Goal: Information Seeking & Learning: Learn about a topic

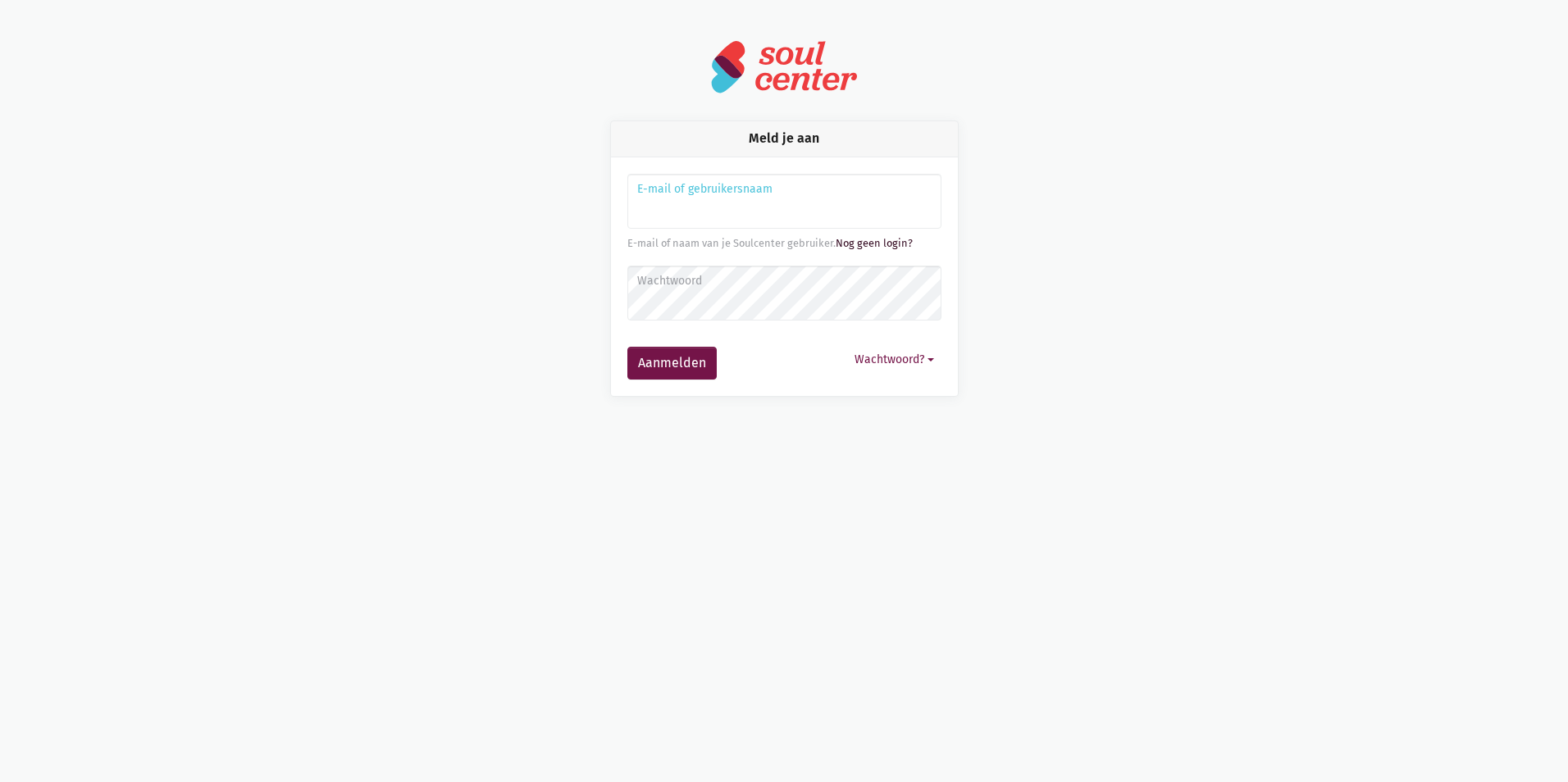
click at [883, 242] on link "Nog geen login?" at bounding box center [873, 242] width 77 height 12
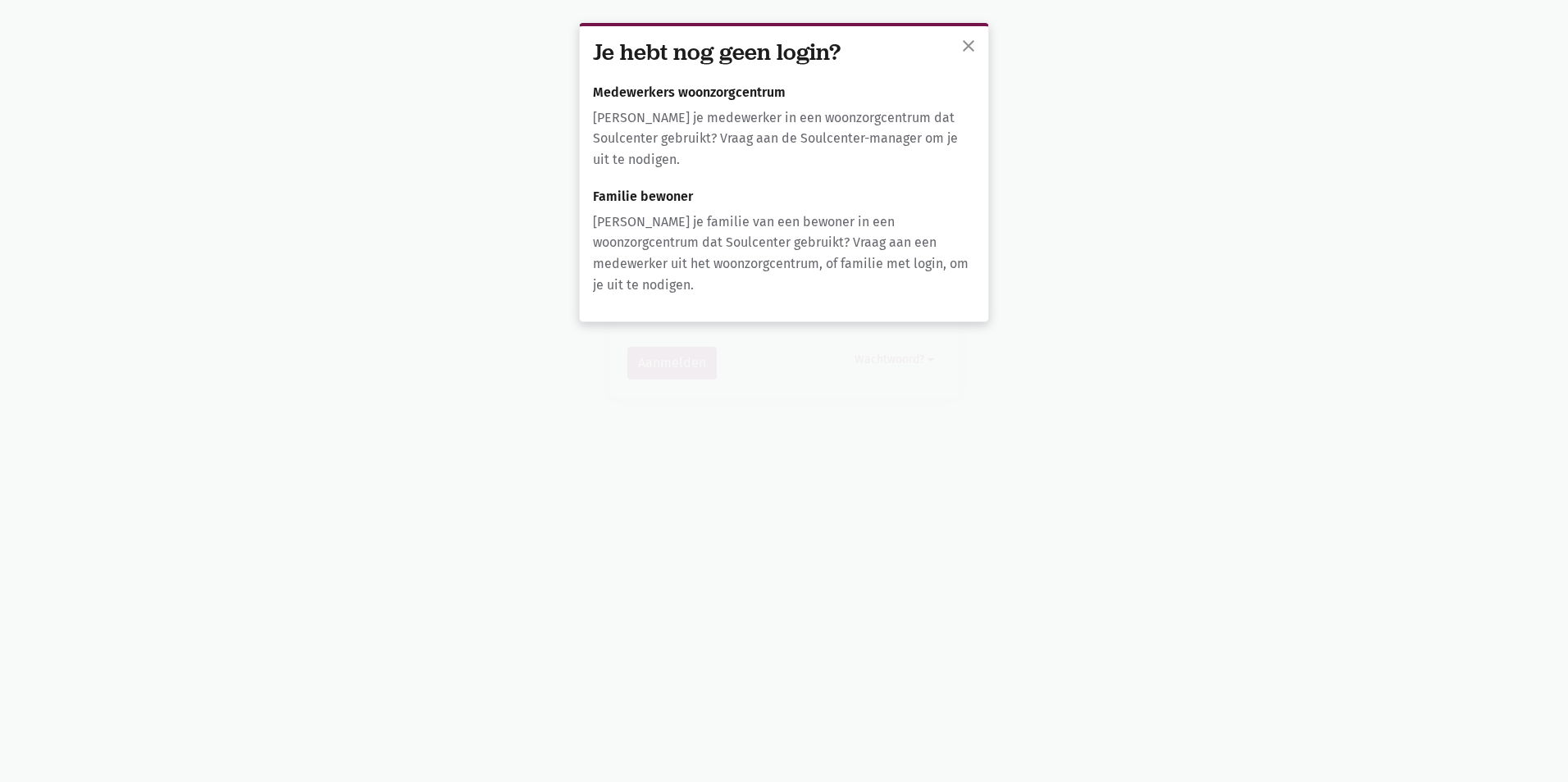
click at [679, 88] on h6 "Medewerkers woonzorgcentrum" at bounding box center [784, 93] width 382 height 15
click at [658, 188] on div "Je hebt nog geen login? Medewerkers woonzorgcentrum Ben je medewerker in een wo…" at bounding box center [784, 174] width 409 height 296
drag, startPoint x: 658, startPoint y: 188, endPoint x: 729, endPoint y: 258, distance: 99.7
click at [729, 258] on p "Ben je familie van een bewoner in een woonzorgcentrum dat Soulcenter gebruikt? …" at bounding box center [784, 254] width 382 height 84
click at [801, 247] on p "Ben je familie van een bewoner in een woonzorgcentrum dat Soulcenter gebruikt? …" at bounding box center [784, 254] width 382 height 84
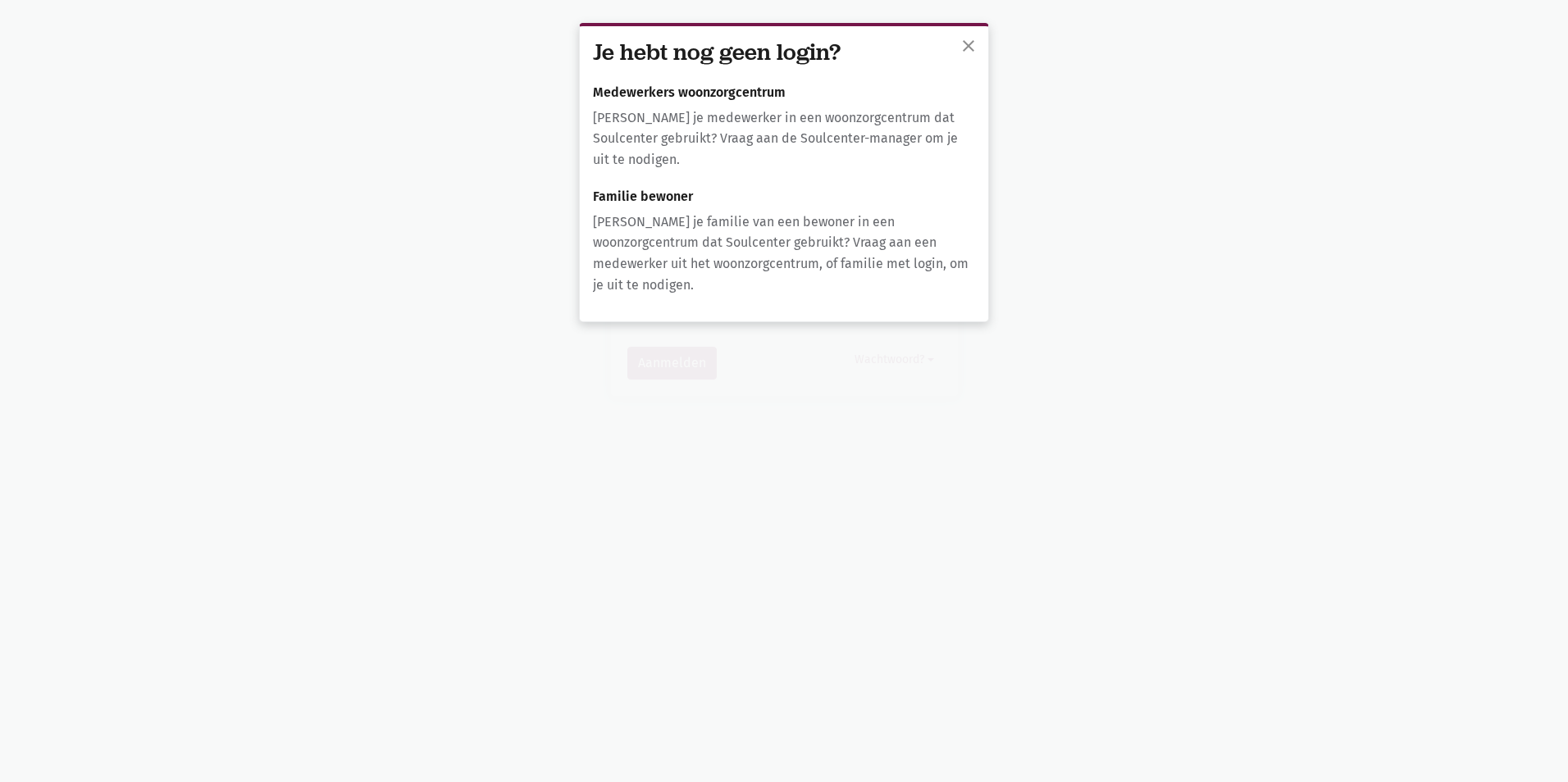
drag, startPoint x: 873, startPoint y: 260, endPoint x: 846, endPoint y: 154, distance: 109.4
click at [873, 256] on p "Ben je familie van een bewoner in een woonzorgcentrum dat Soulcenter gebruikt? …" at bounding box center [784, 254] width 382 height 84
click at [813, 117] on p "Ben je medewerker in een woonzorgcentrum dat Soulcenter gebruikt? Vraag aan de …" at bounding box center [784, 139] width 382 height 63
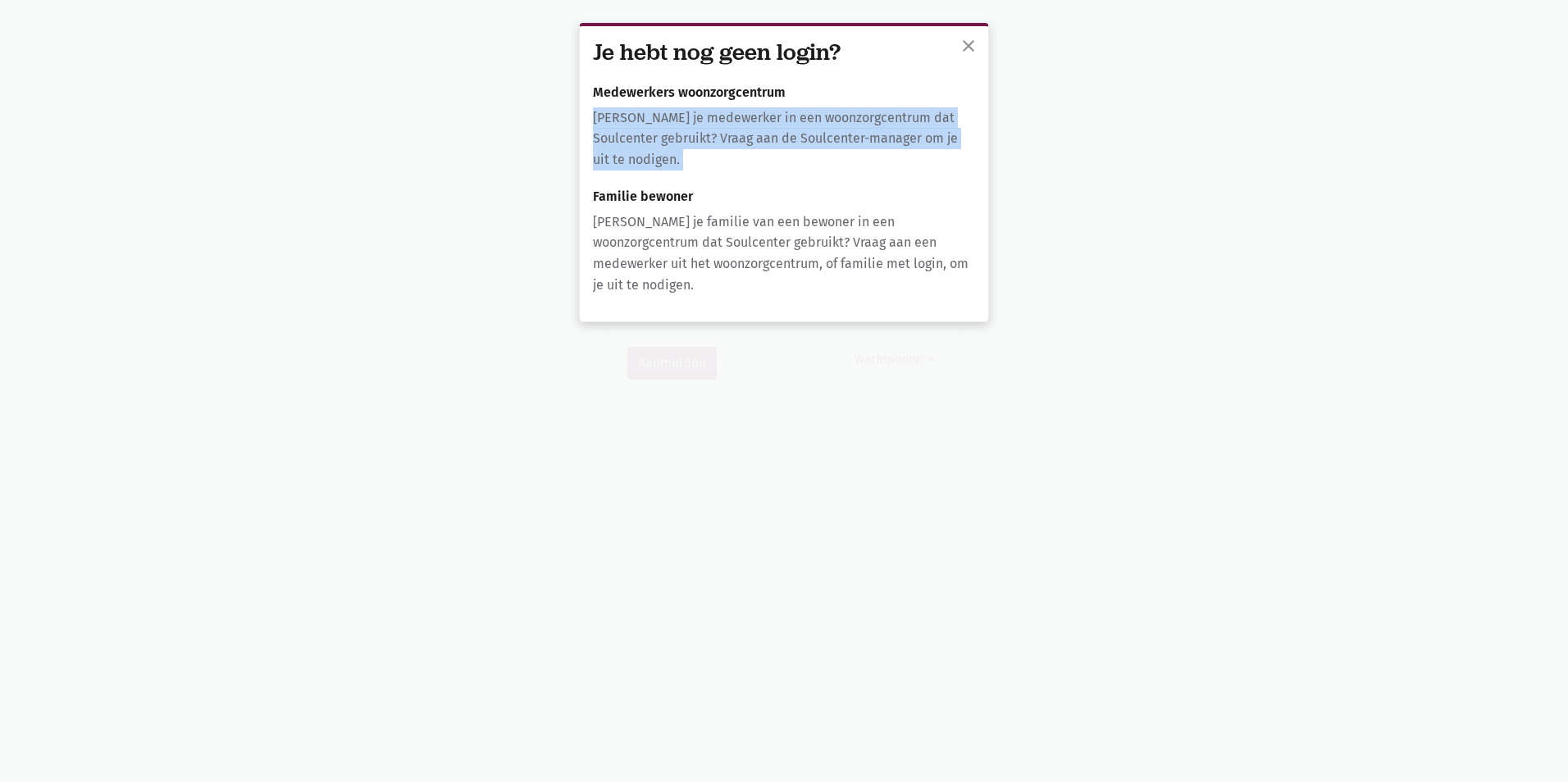
click at [813, 117] on p "Ben je medewerker in een woonzorgcentrum dat Soulcenter gebruikt? Vraag aan de …" at bounding box center [784, 139] width 382 height 63
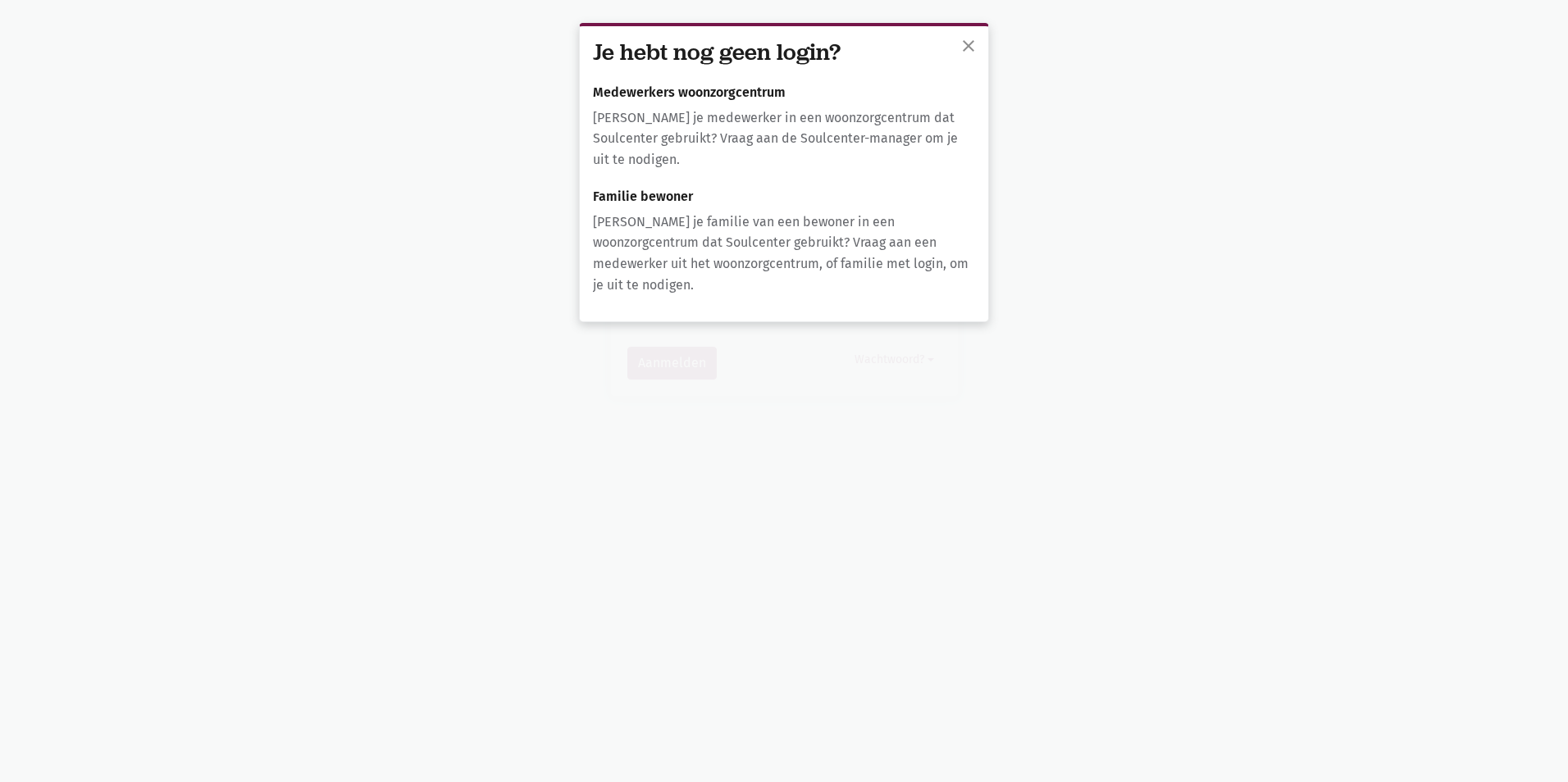
drag, startPoint x: 813, startPoint y: 117, endPoint x: 729, endPoint y: 93, distance: 87.4
click at [729, 93] on h6 "Medewerkers woonzorgcentrum" at bounding box center [784, 93] width 382 height 15
click at [966, 50] on span "close" at bounding box center [968, 46] width 20 height 20
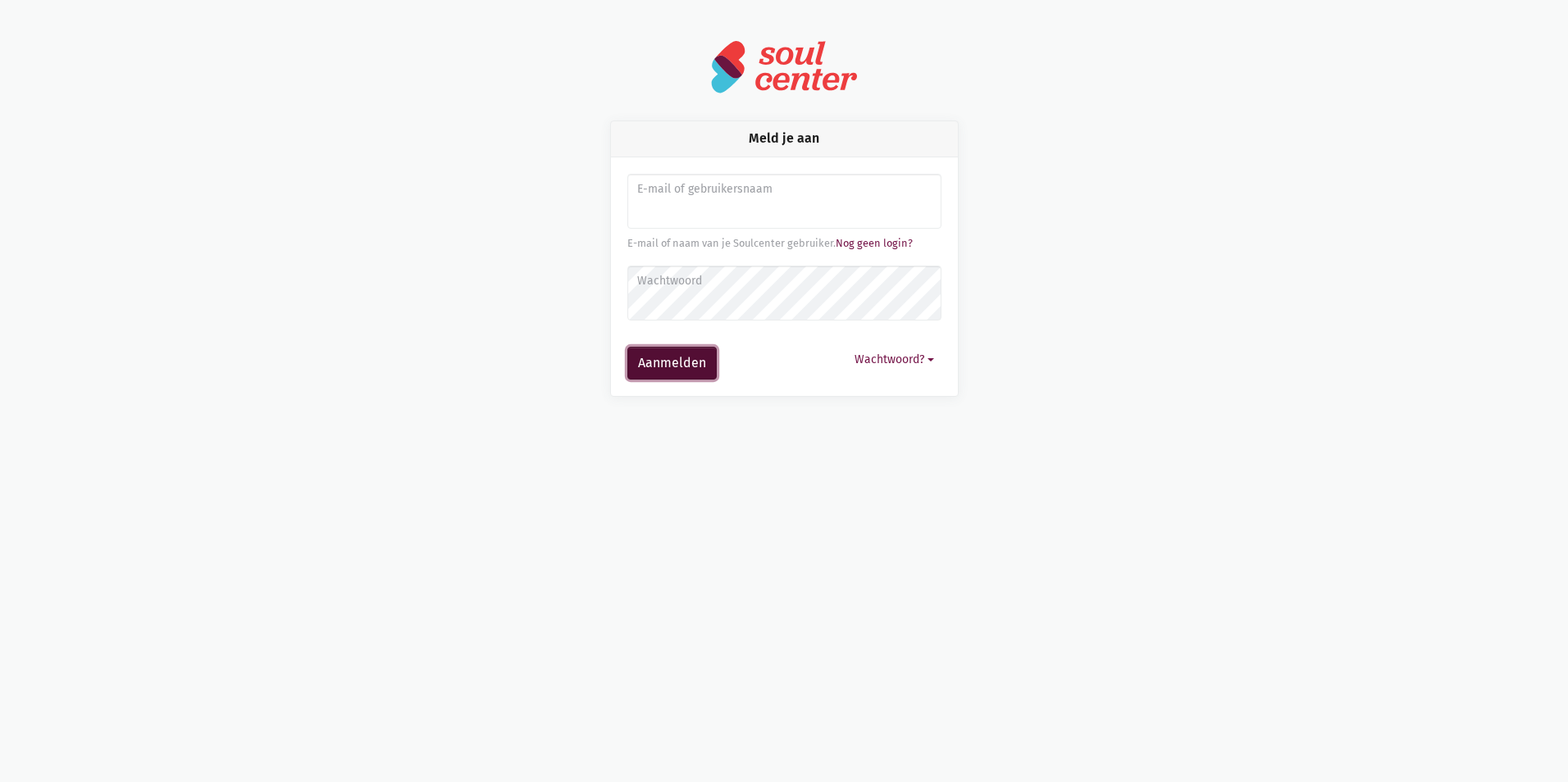
click at [694, 359] on button "Aanmelden" at bounding box center [672, 363] width 89 height 33
click at [695, 210] on input "Aanmelden" at bounding box center [784, 201] width 315 height 56
type input "wim.deprez@ocmwrode.be"
click at [674, 369] on button "Aanmelden" at bounding box center [672, 363] width 89 height 33
click at [627, 347] on button "Aanmelden" at bounding box center [672, 363] width 89 height 33
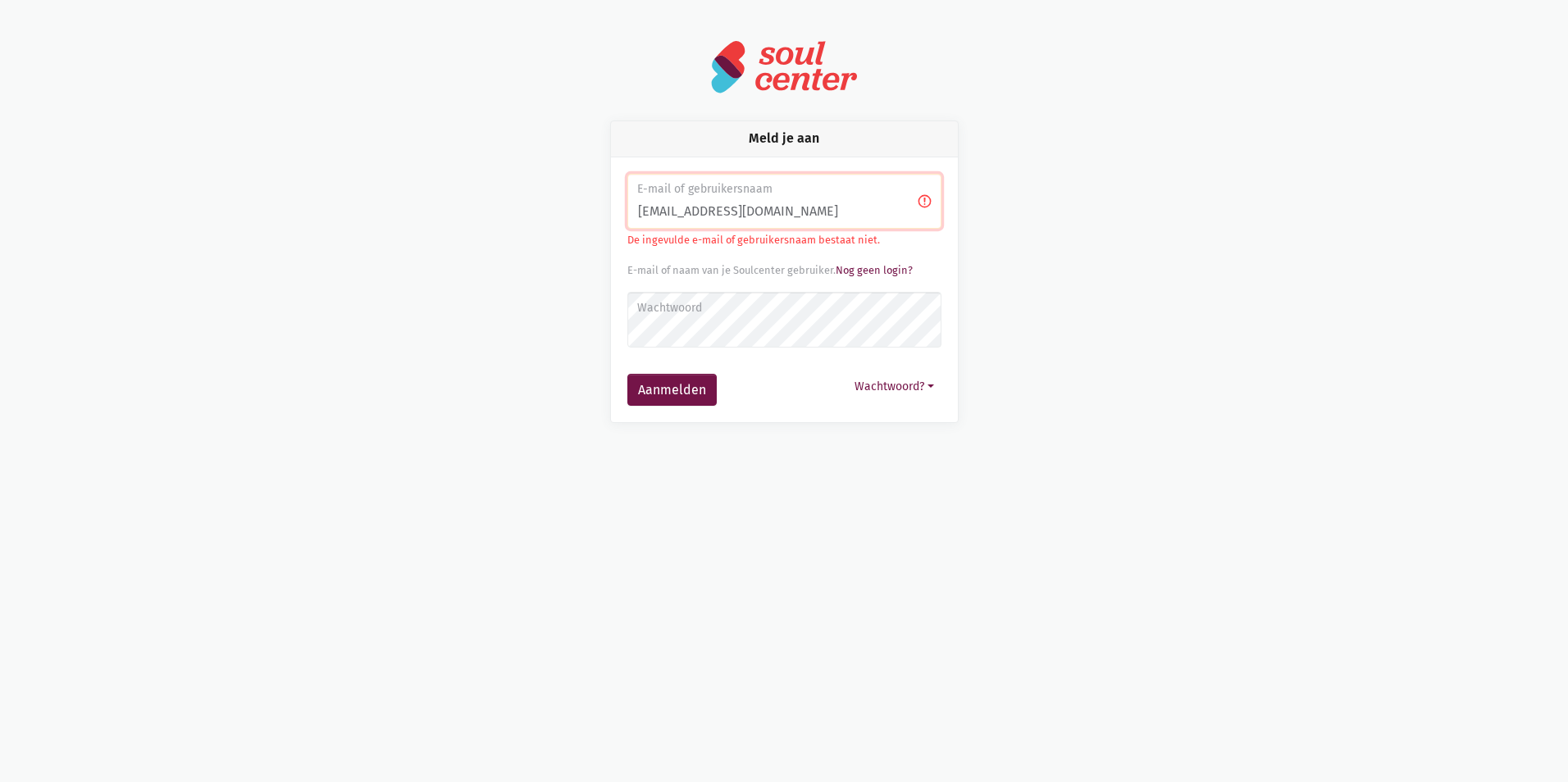
drag, startPoint x: 809, startPoint y: 212, endPoint x: 597, endPoint y: 219, distance: 212.1
click at [597, 219] on div "Meld je aan E-mail of gebruikersnaam [EMAIL_ADDRESS][DOMAIN_NAME] De ingevulde …" at bounding box center [785, 272] width 390 height 302
type input "[DOMAIN_NAME][EMAIL_ADDRESS][DOMAIN_NAME]"
click at [627, 374] on button "Aanmelden" at bounding box center [672, 391] width 89 height 33
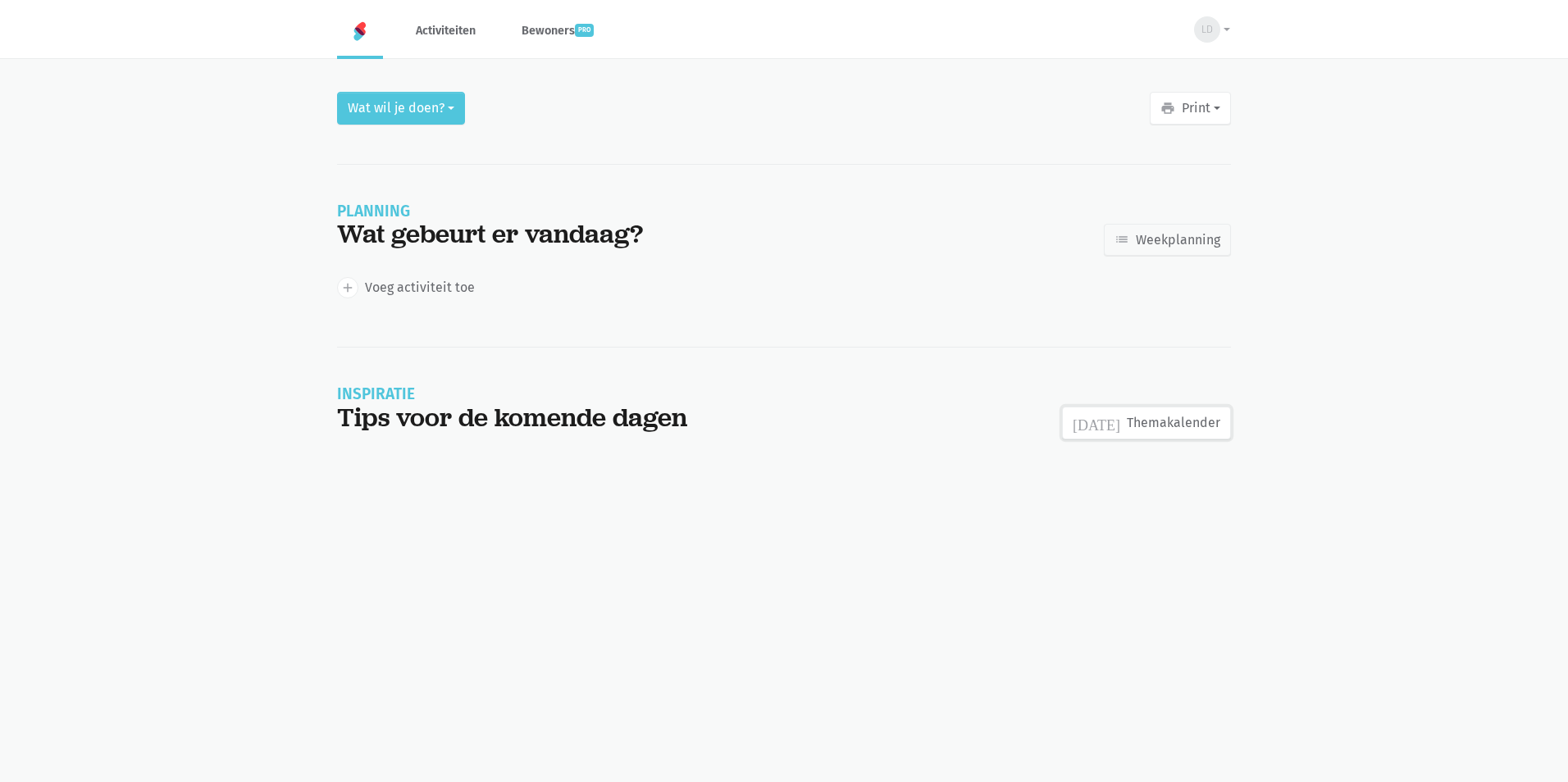
click at [1183, 419] on link "today Themakalender" at bounding box center [1147, 423] width 169 height 33
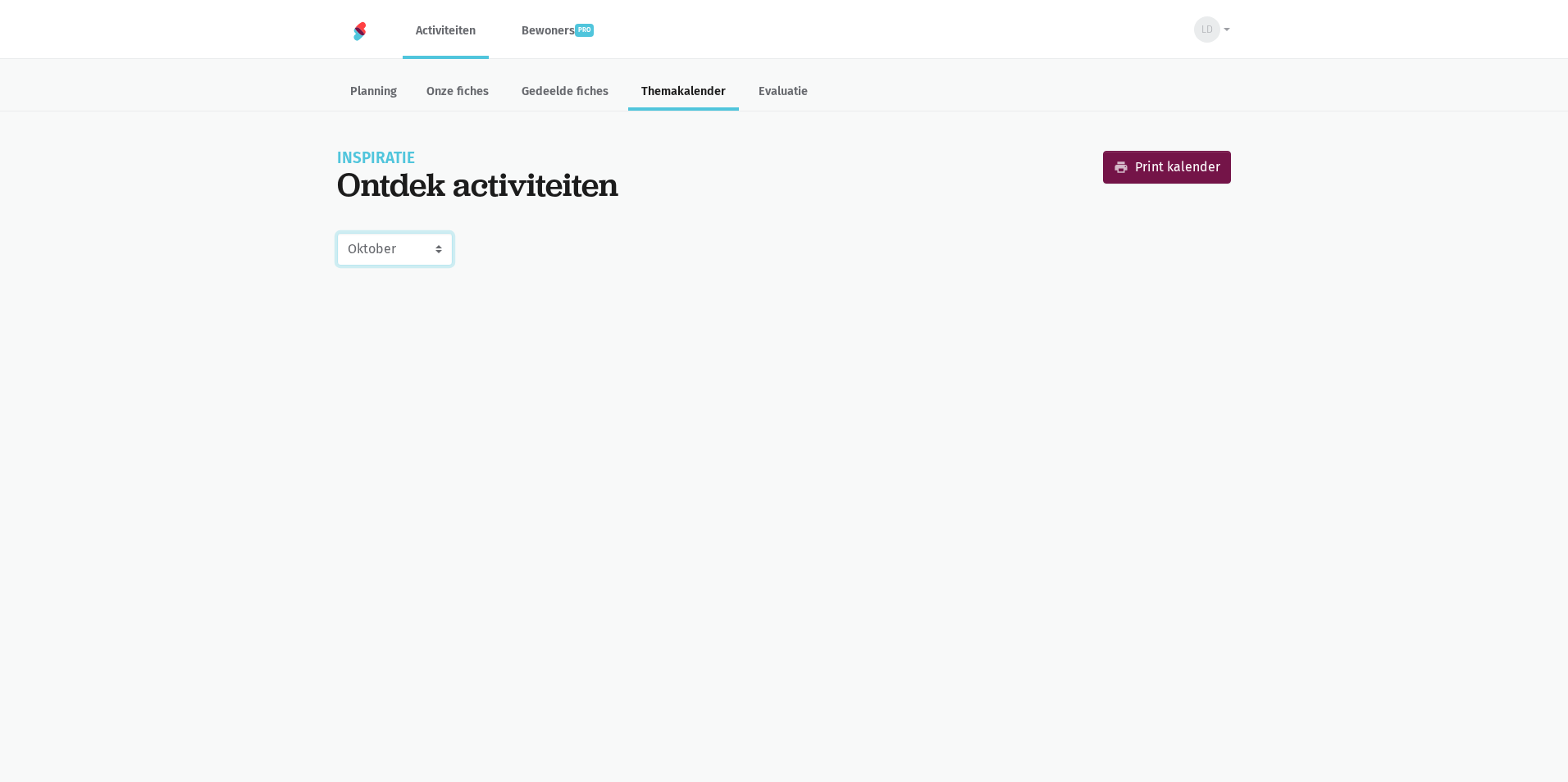
click at [441, 253] on select "Juli Augustus September Oktober November December Januari 2026 Februari 2026 Ma…" at bounding box center [395, 249] width 116 height 33
select select "11-2025"
click at [337, 233] on select "Juli Augustus September Oktober November December Januari 2026 Februari 2026 Ma…" at bounding box center [395, 249] width 116 height 33
click at [513, 188] on div "Ontdek activiteiten" at bounding box center [478, 184] width 281 height 38
click at [392, 96] on link "Planning" at bounding box center [373, 92] width 73 height 35
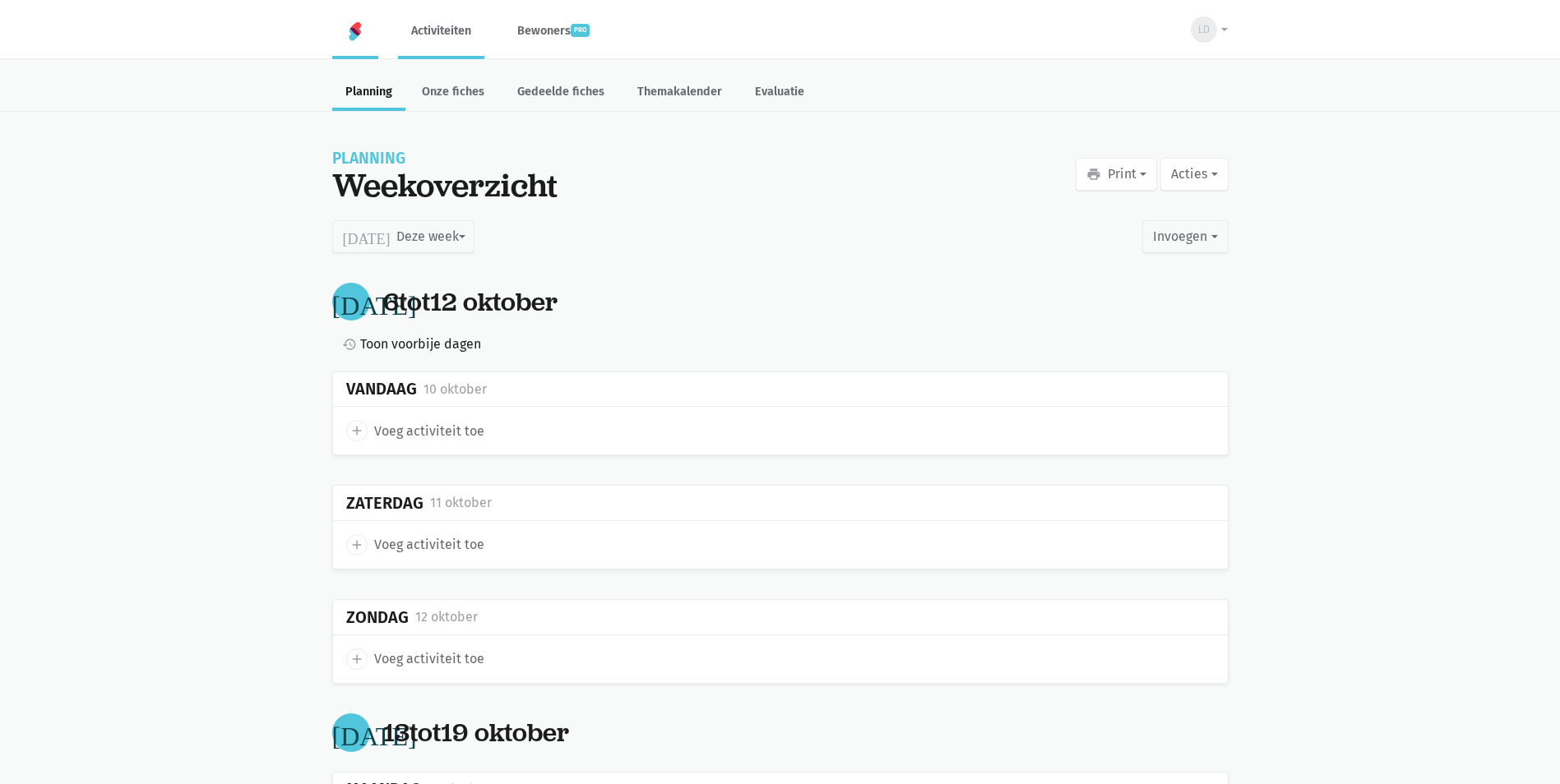
click at [346, 27] on img at bounding box center [355, 30] width 20 height 20
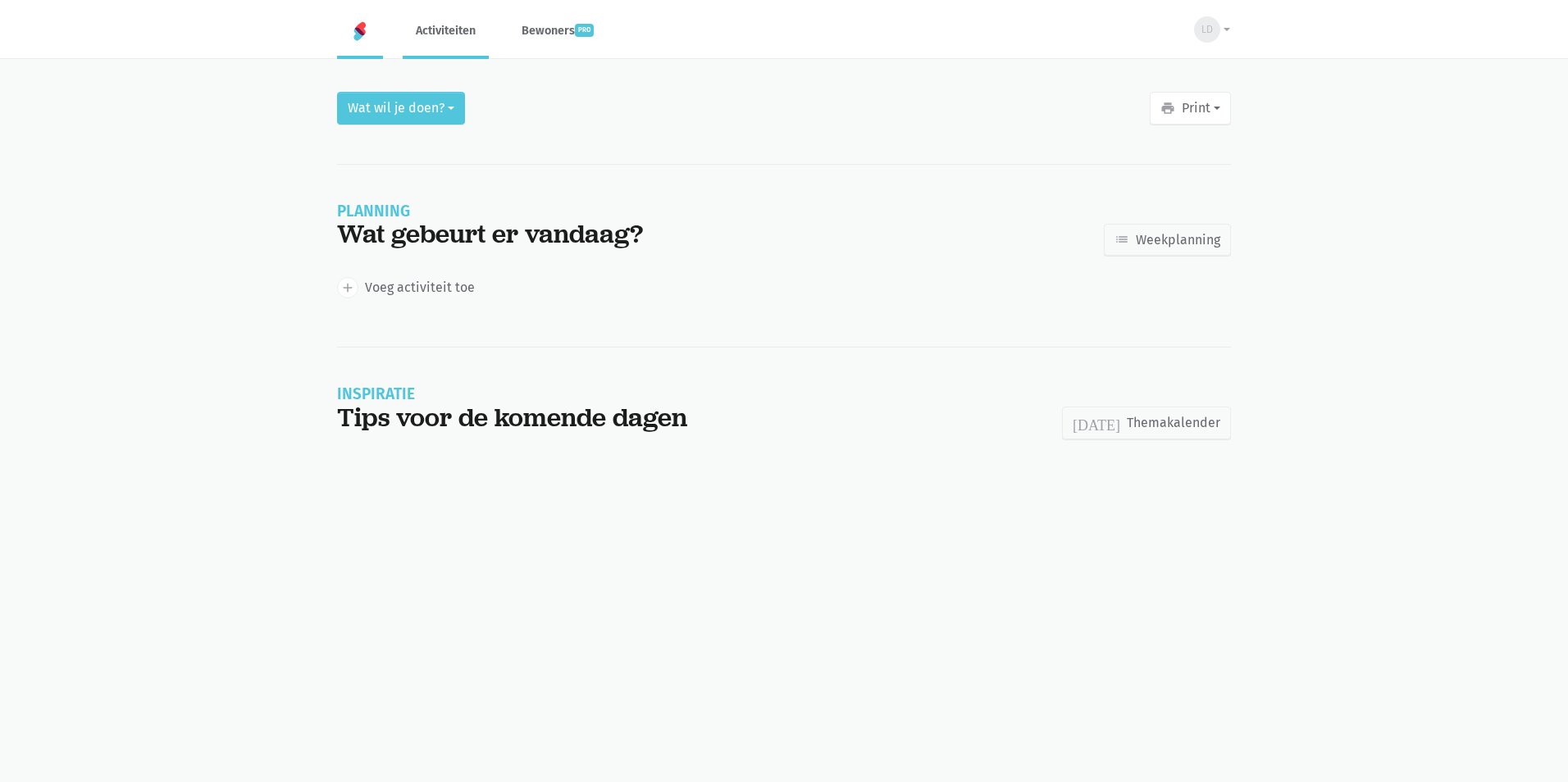
click at [452, 27] on link "Activiteiten" at bounding box center [446, 30] width 86 height 55
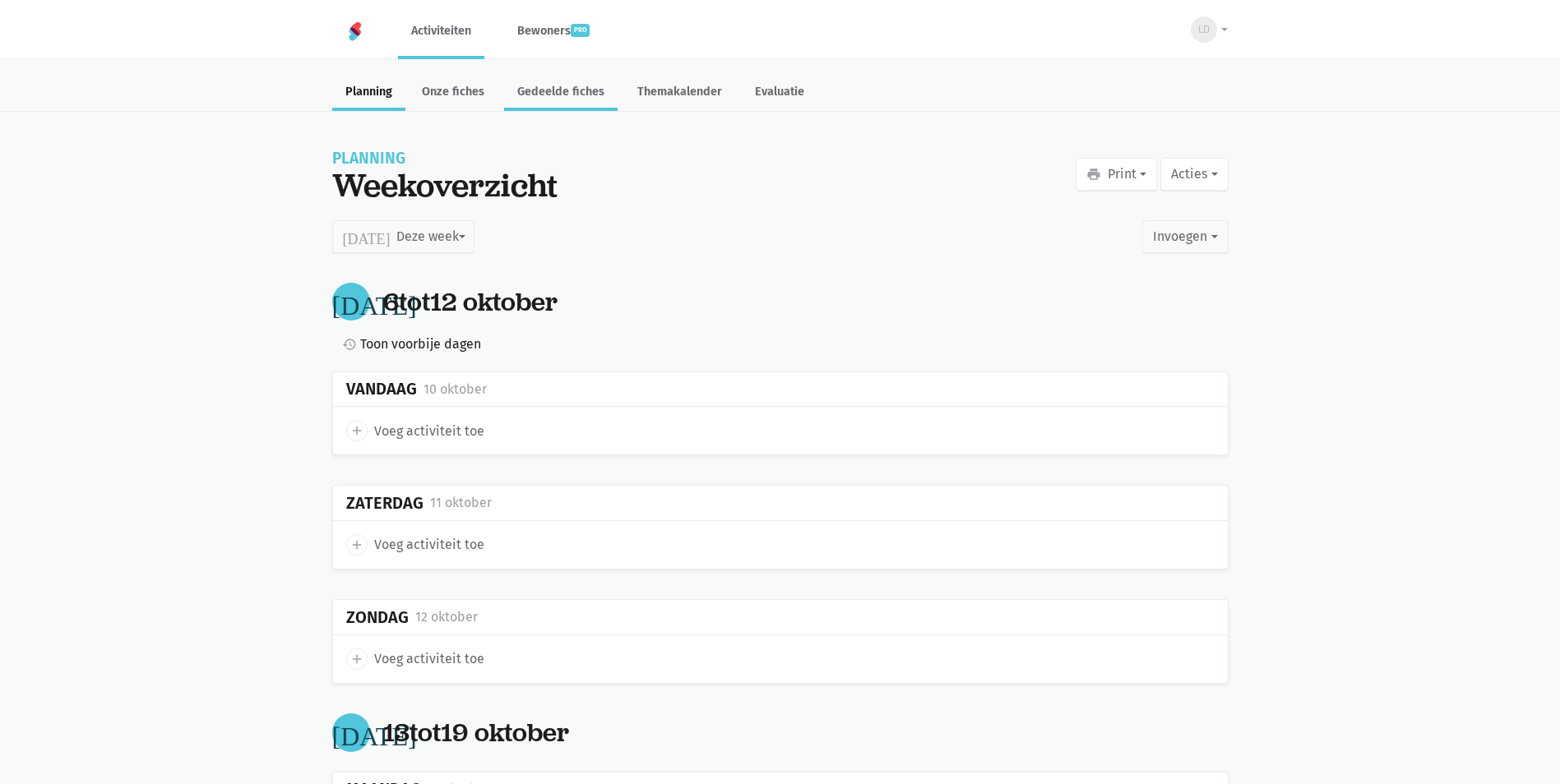
click at [556, 99] on link "Gedeelde fiches" at bounding box center [560, 92] width 113 height 35
click at [447, 94] on link "Onze fiches" at bounding box center [453, 92] width 89 height 35
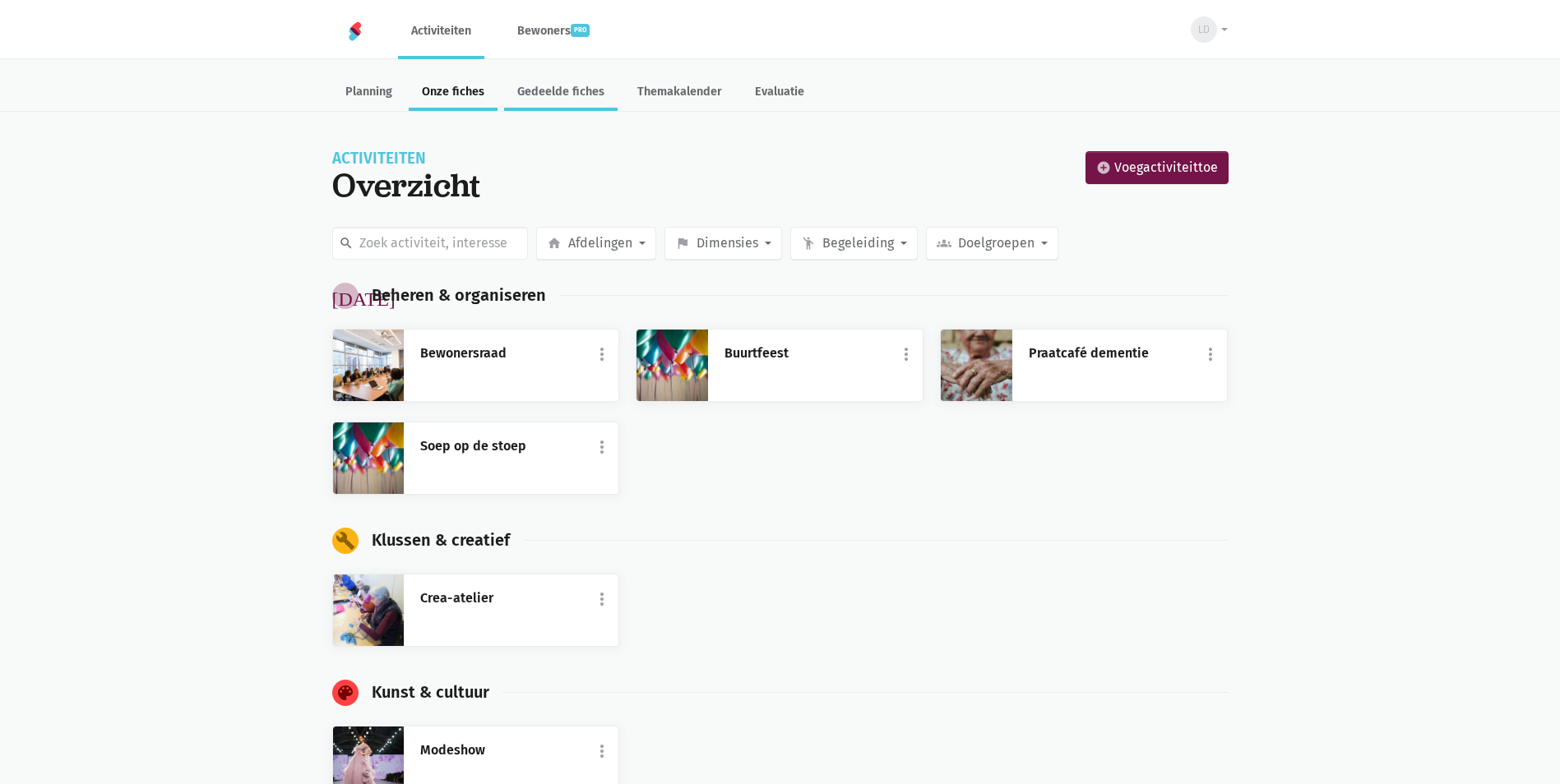
click at [573, 99] on link "Gedeelde fiches" at bounding box center [560, 92] width 113 height 35
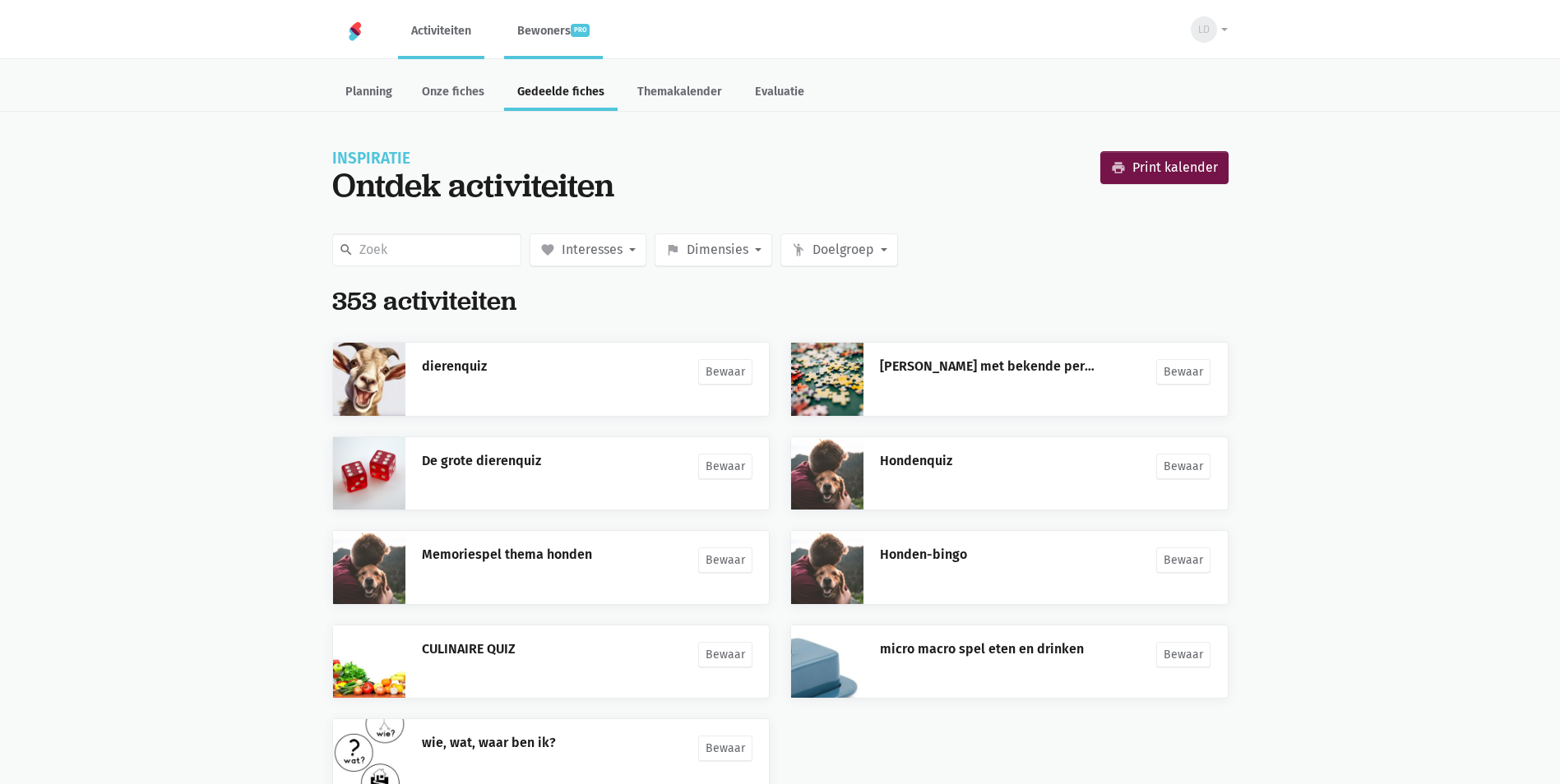
click at [550, 33] on link "Bewoners pro" at bounding box center [554, 30] width 99 height 55
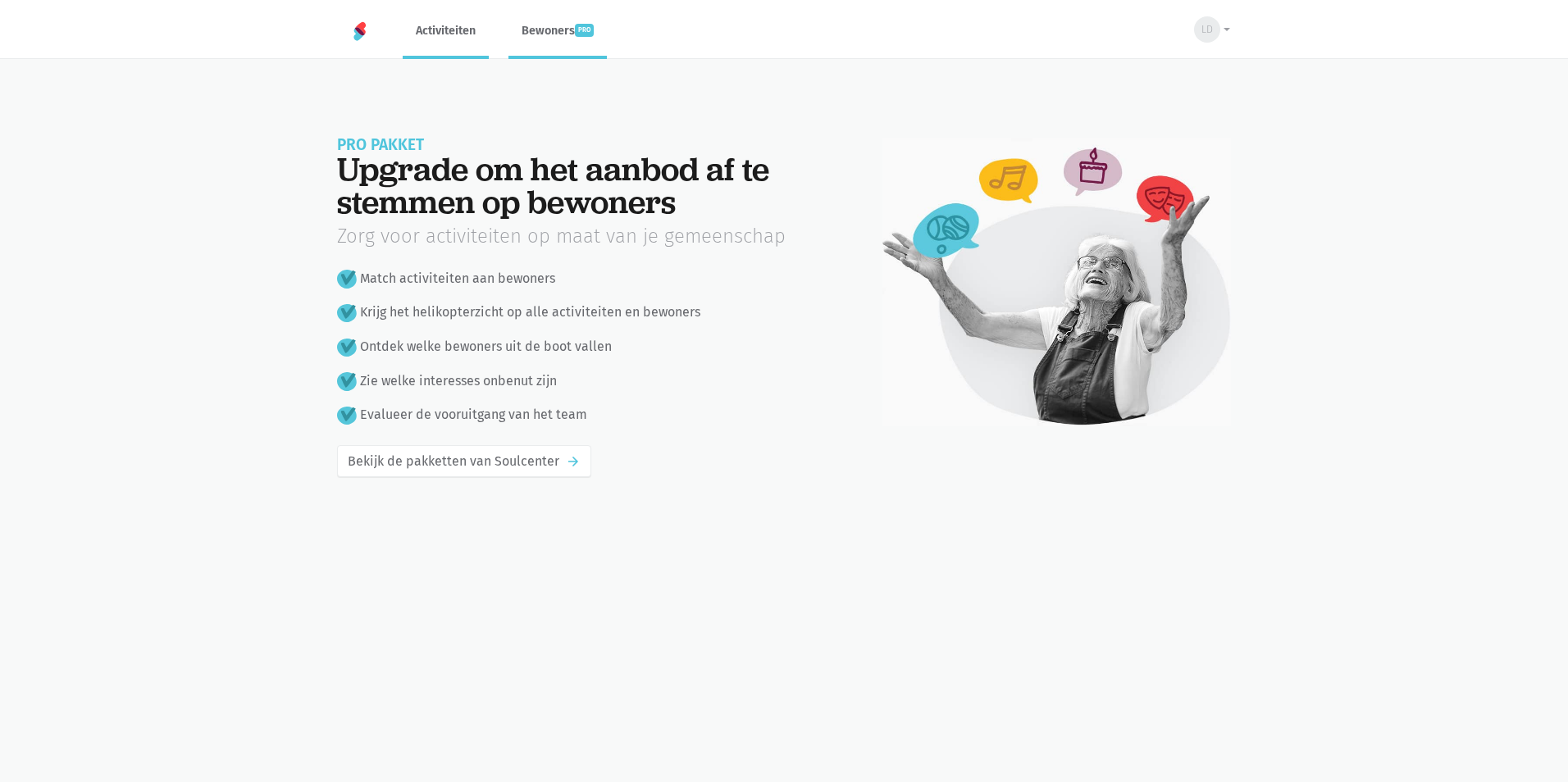
click at [433, 31] on link "Activiteiten" at bounding box center [446, 30] width 86 height 55
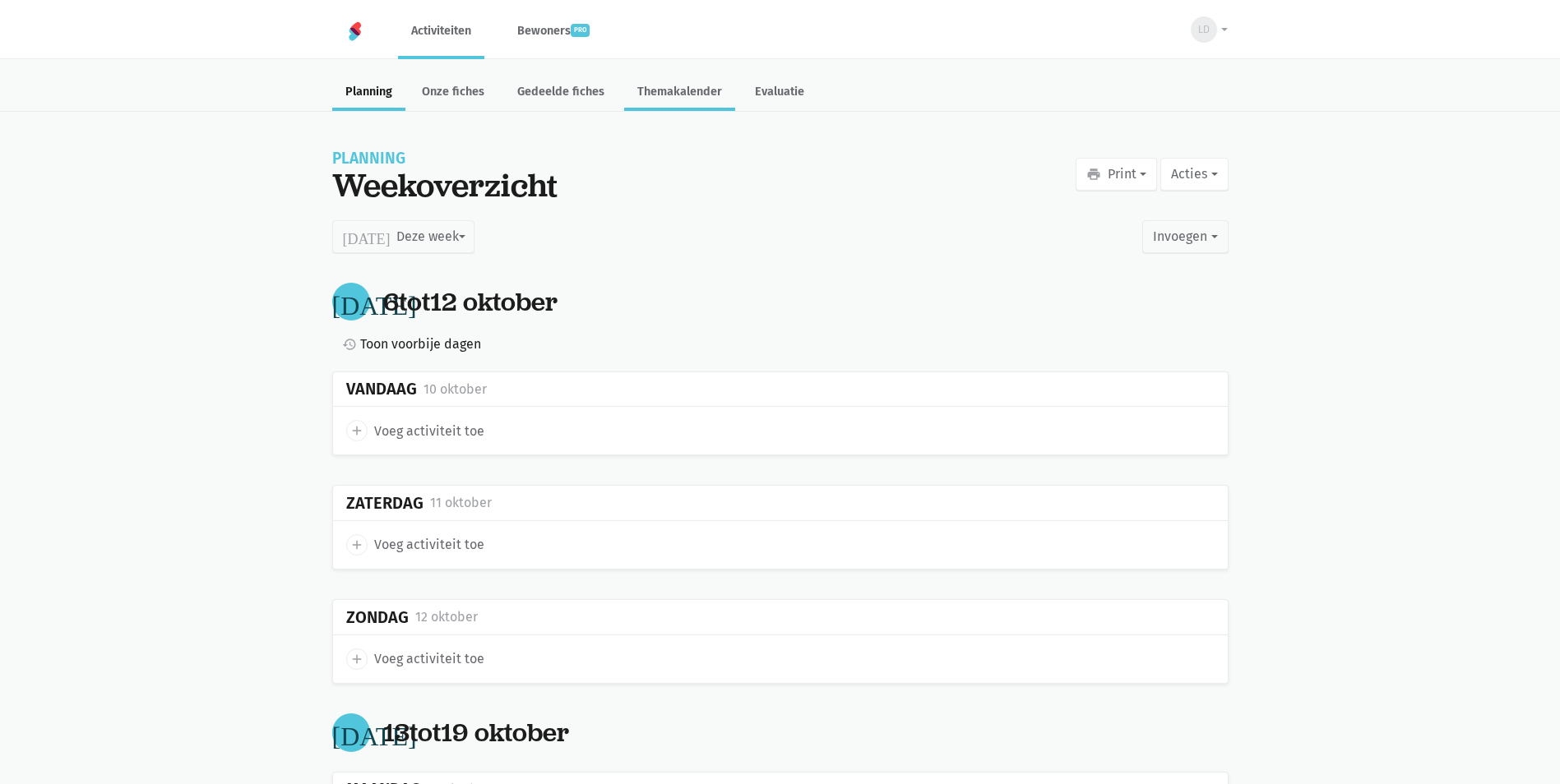
click at [694, 92] on link "Themakalender" at bounding box center [679, 92] width 111 height 35
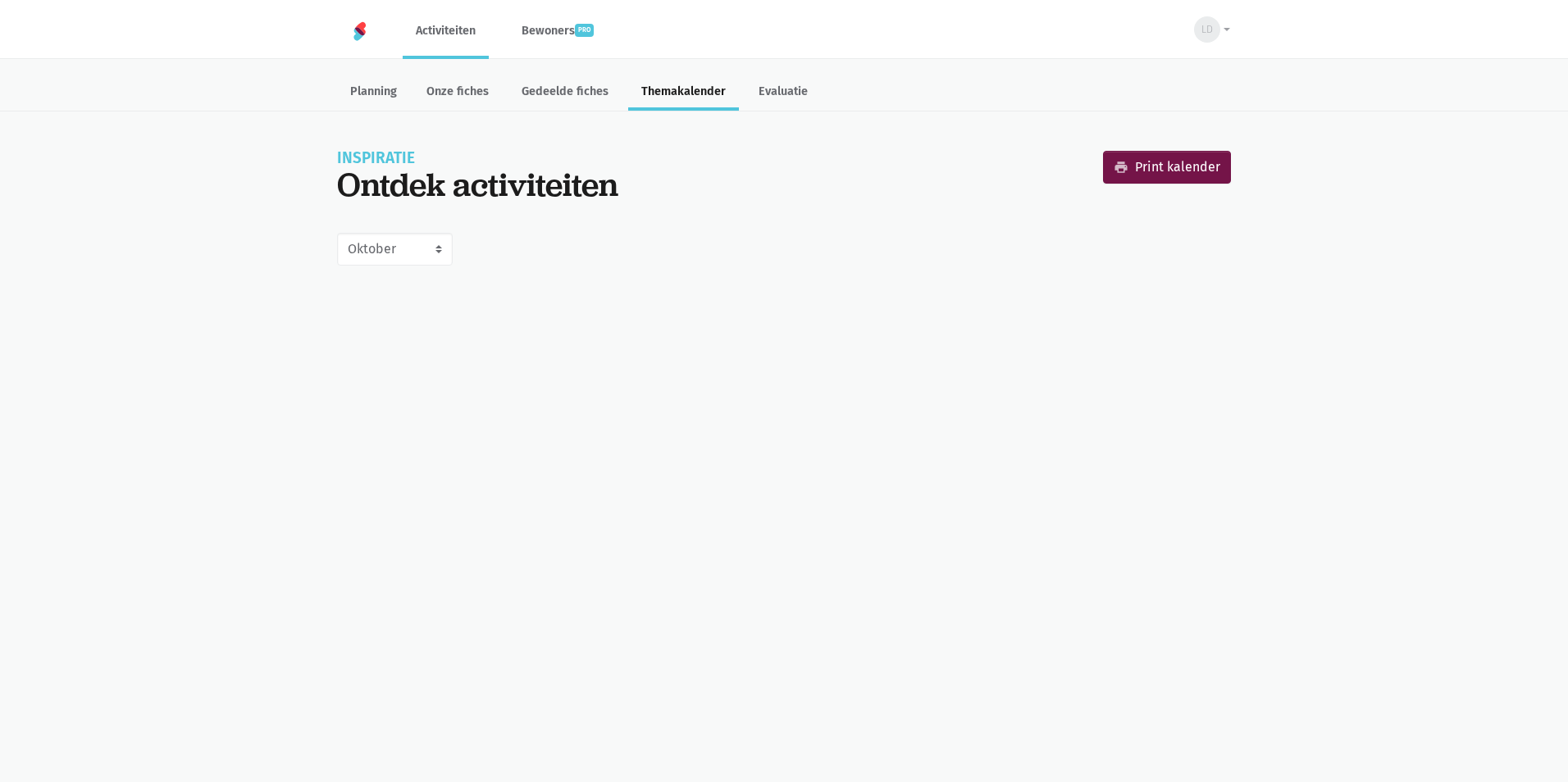
select select "10-2025"
click at [757, 83] on link "Evaluatie" at bounding box center [783, 92] width 75 height 35
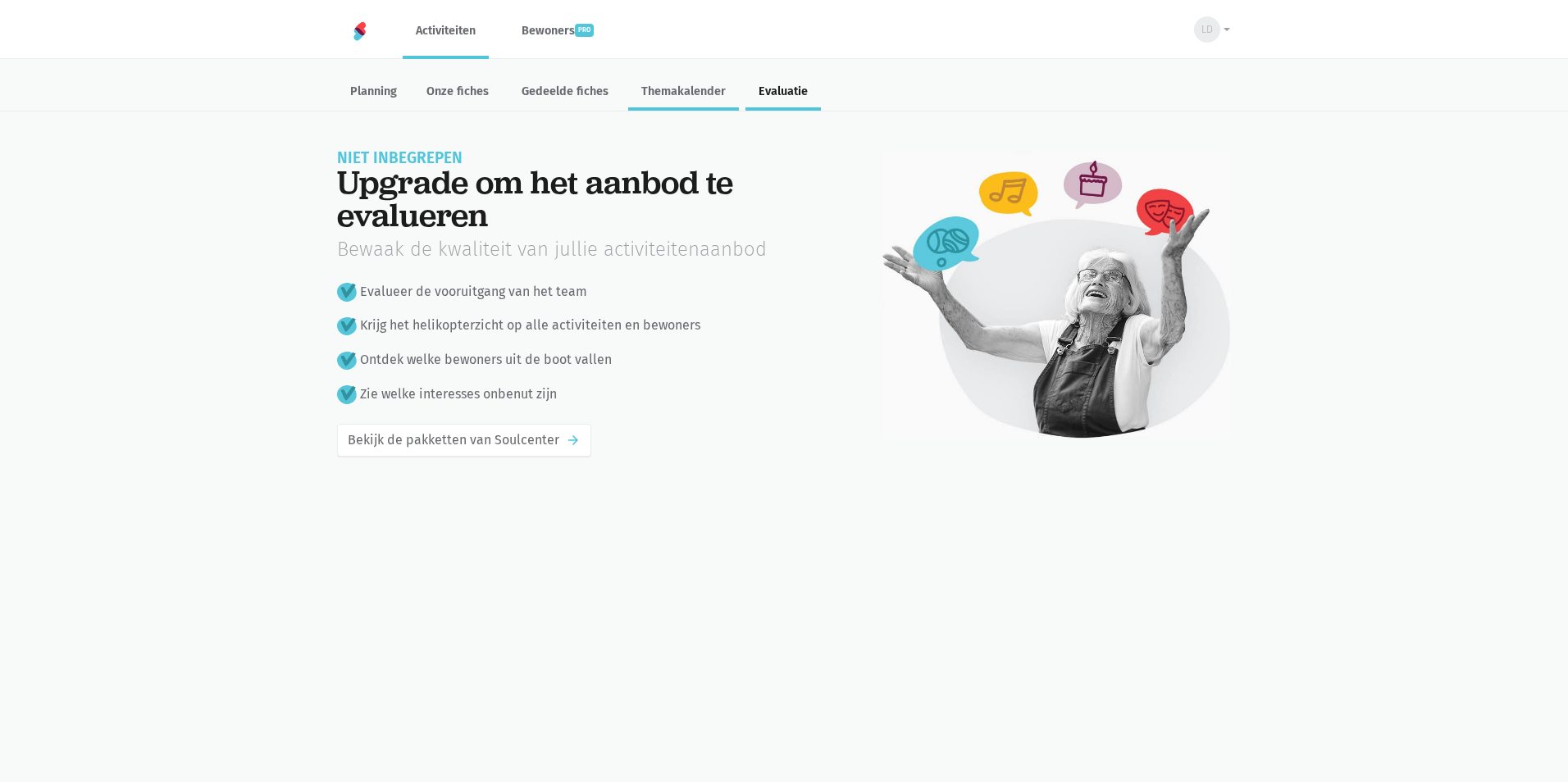
click at [669, 86] on link "Themakalender" at bounding box center [683, 92] width 111 height 35
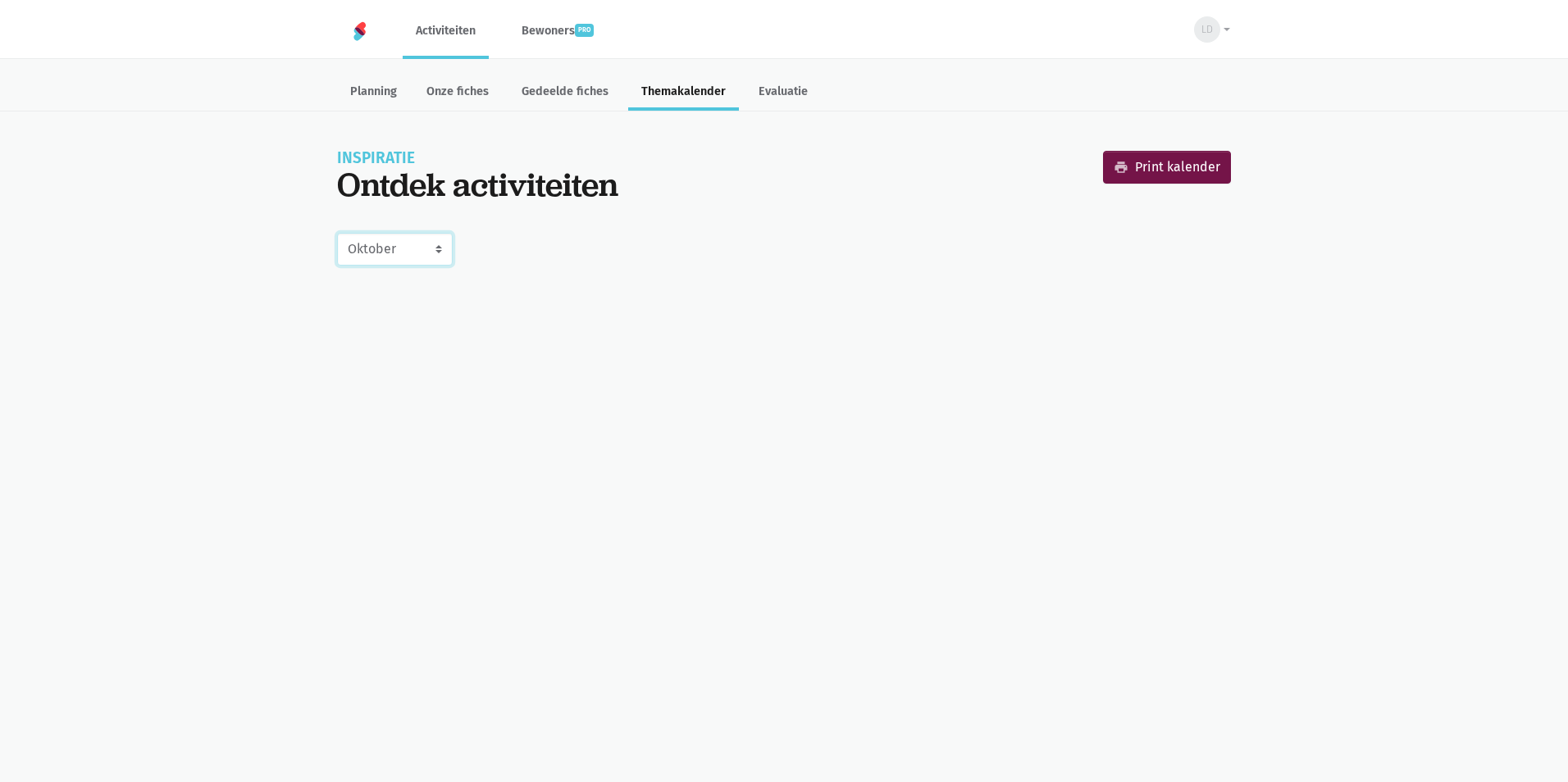
click at [440, 248] on select "Juli Augustus September Oktober November December Januari 2026 Februari 2026 Ma…" at bounding box center [395, 249] width 116 height 33
select select "11-2025"
click at [337, 233] on select "Juli Augustus September Oktober November December Januari 2026 Februari 2026 Ma…" at bounding box center [395, 249] width 116 height 33
click at [374, 92] on link "Planning" at bounding box center [373, 92] width 73 height 35
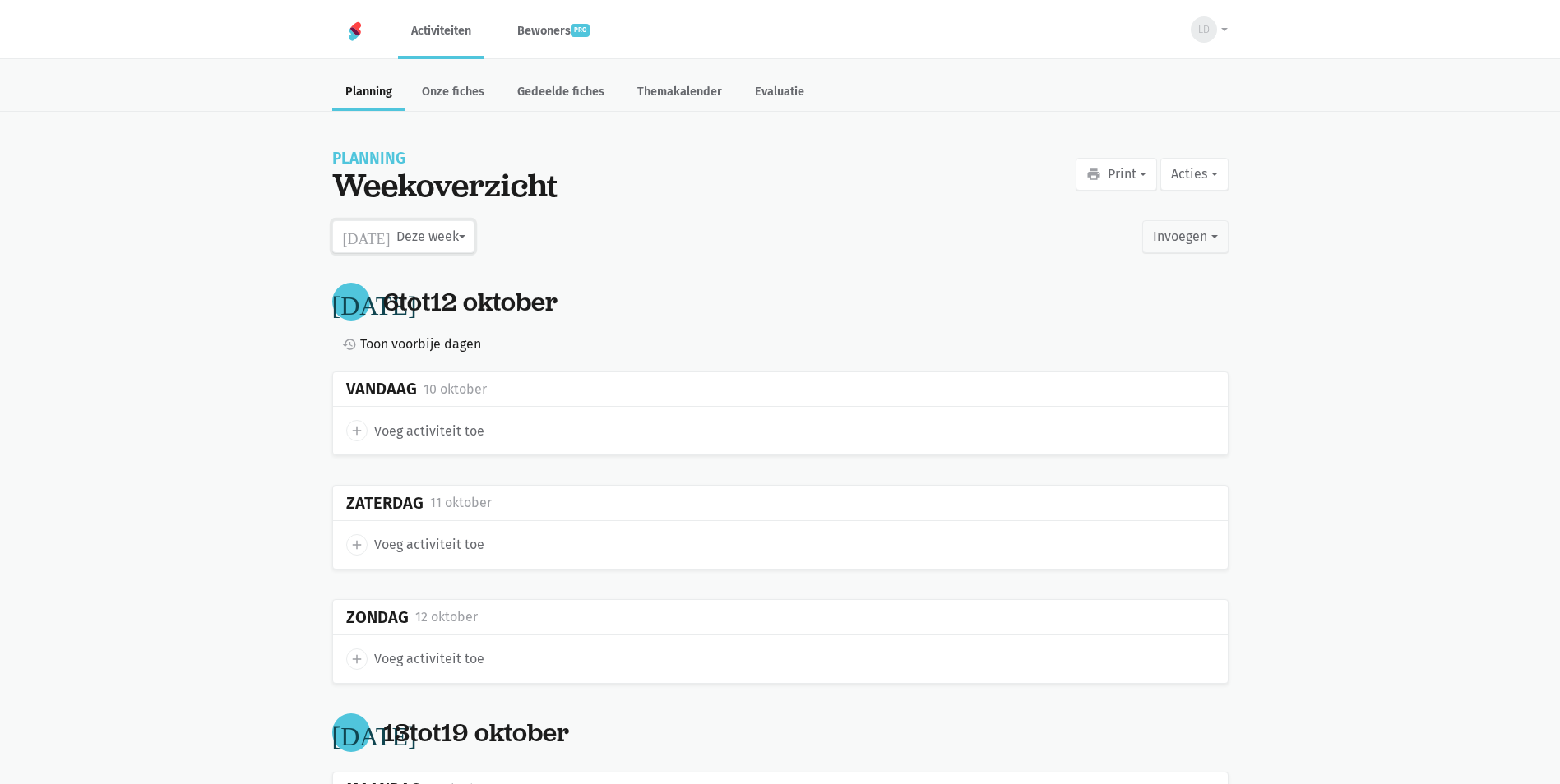
click at [460, 234] on button "[DATE] Deze week" at bounding box center [403, 236] width 142 height 33
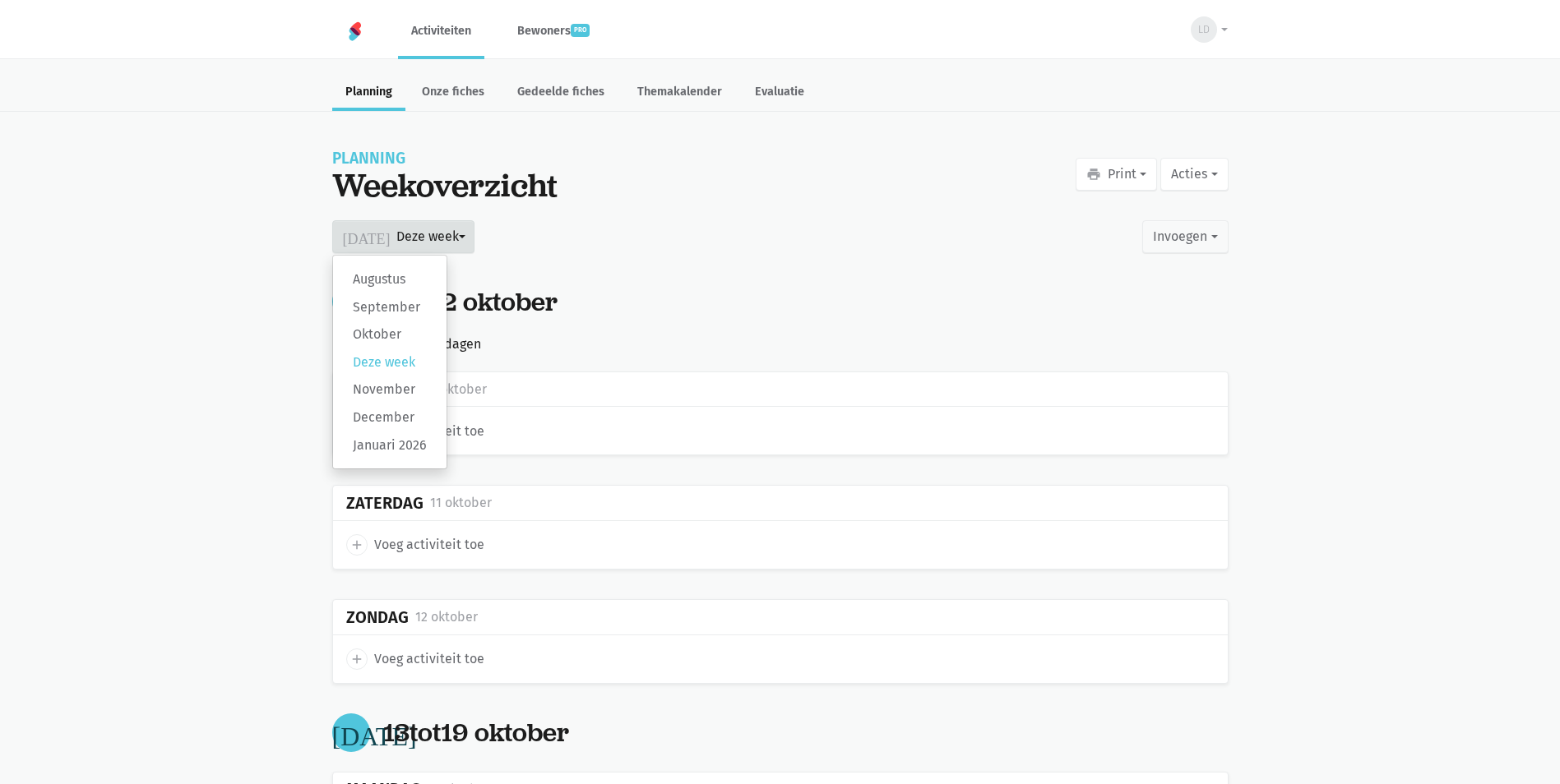
click at [670, 211] on div "[DATE] Deze week [PERSON_NAME] September Oktober Deze week November December [D…" at bounding box center [780, 236] width 897 height 52
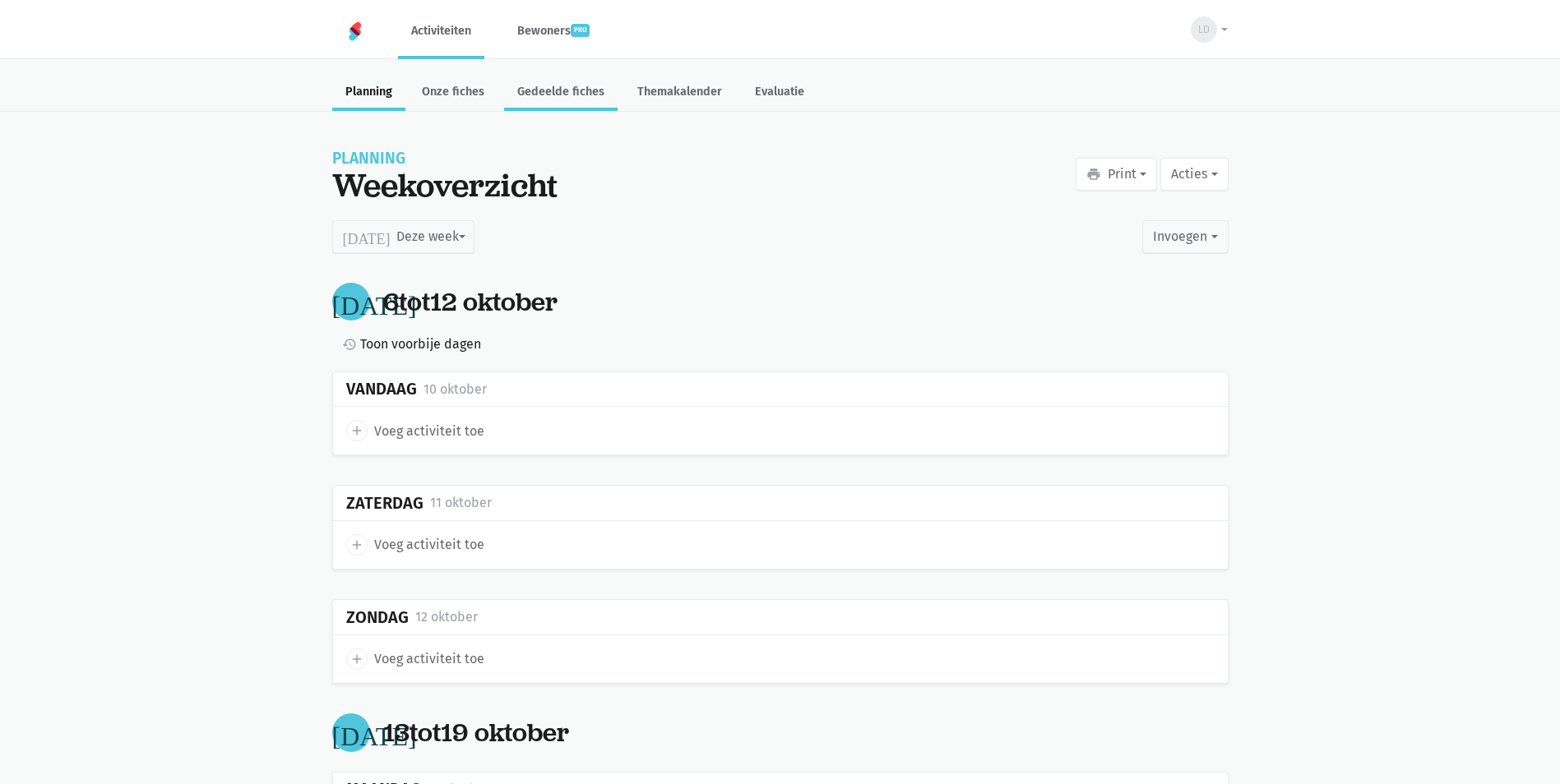
click at [574, 96] on link "Gedeelde fiches" at bounding box center [560, 92] width 113 height 35
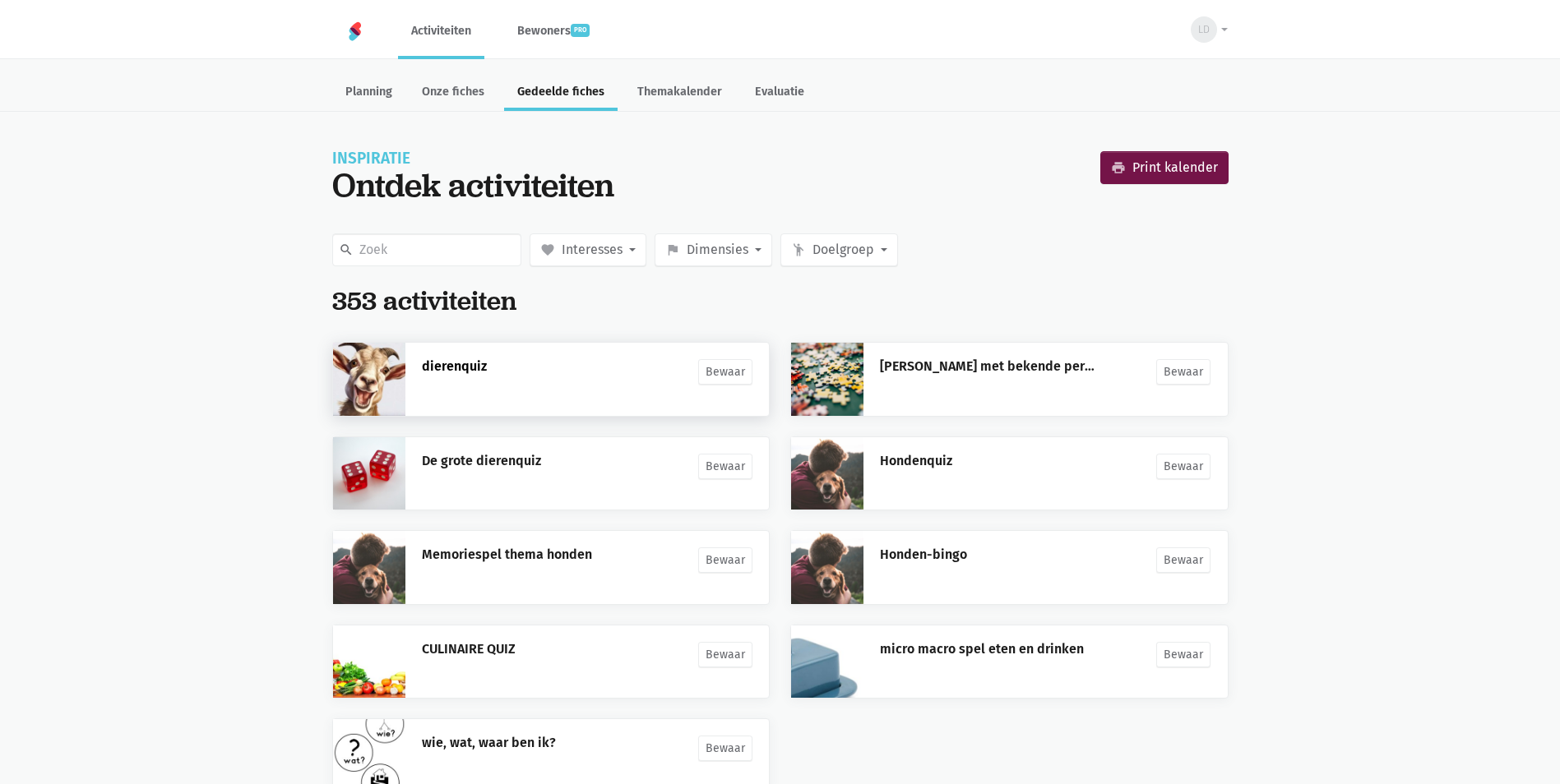
click at [472, 365] on link "dierenquiz" at bounding box center [455, 366] width 65 height 15
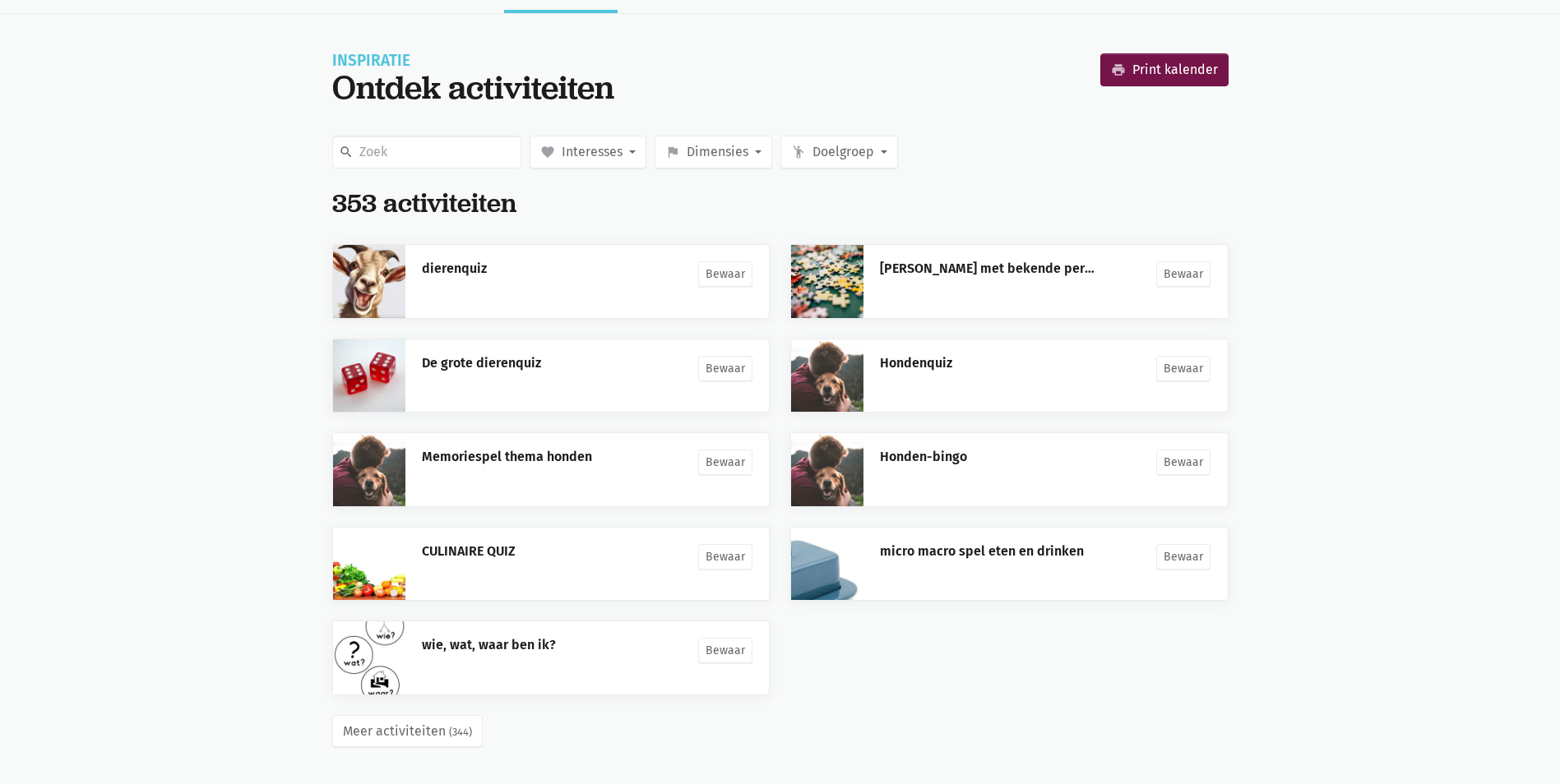
scroll to position [100, 0]
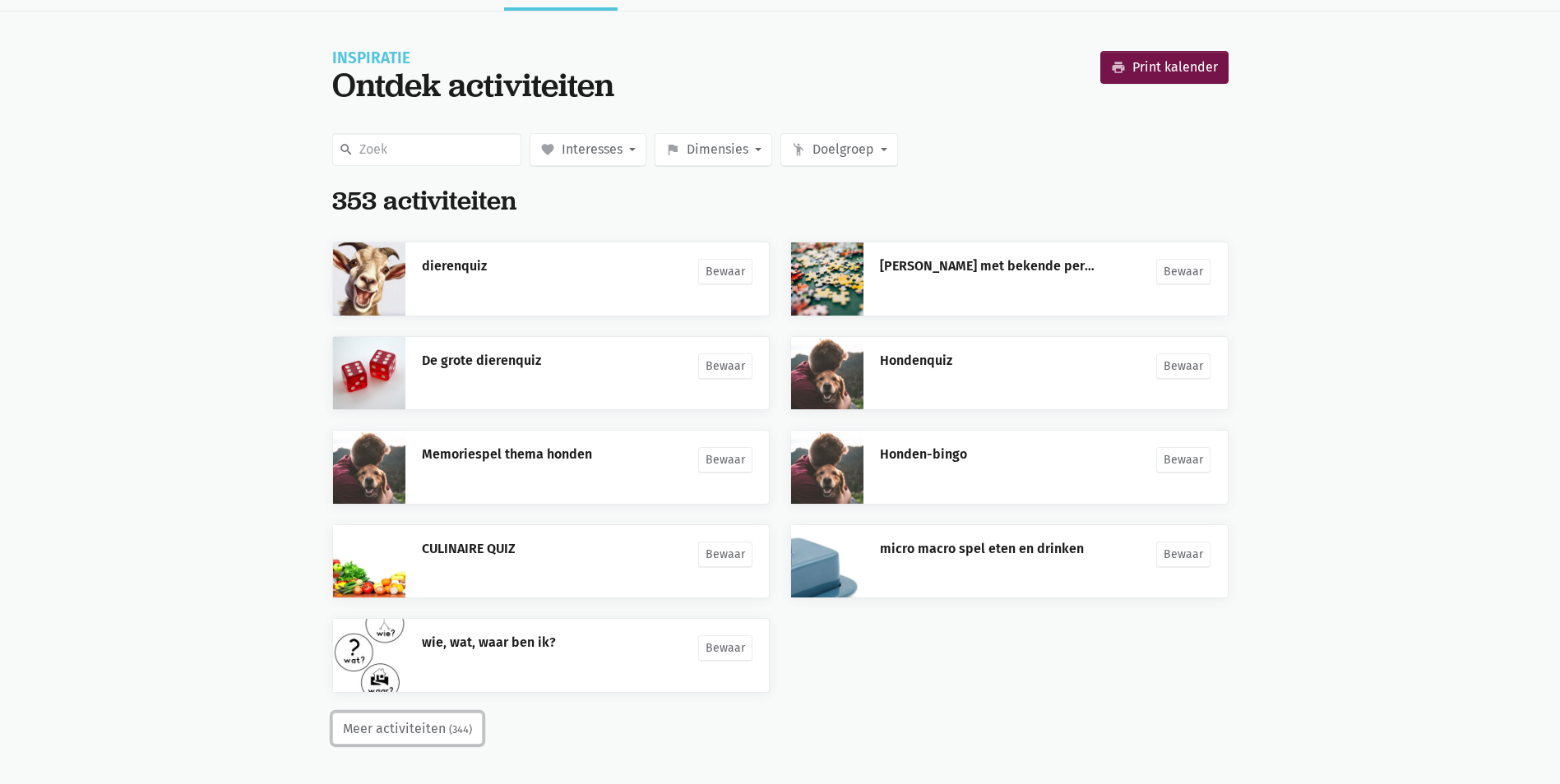
click at [420, 726] on button "Meer activiteiten (344)" at bounding box center [408, 729] width 151 height 33
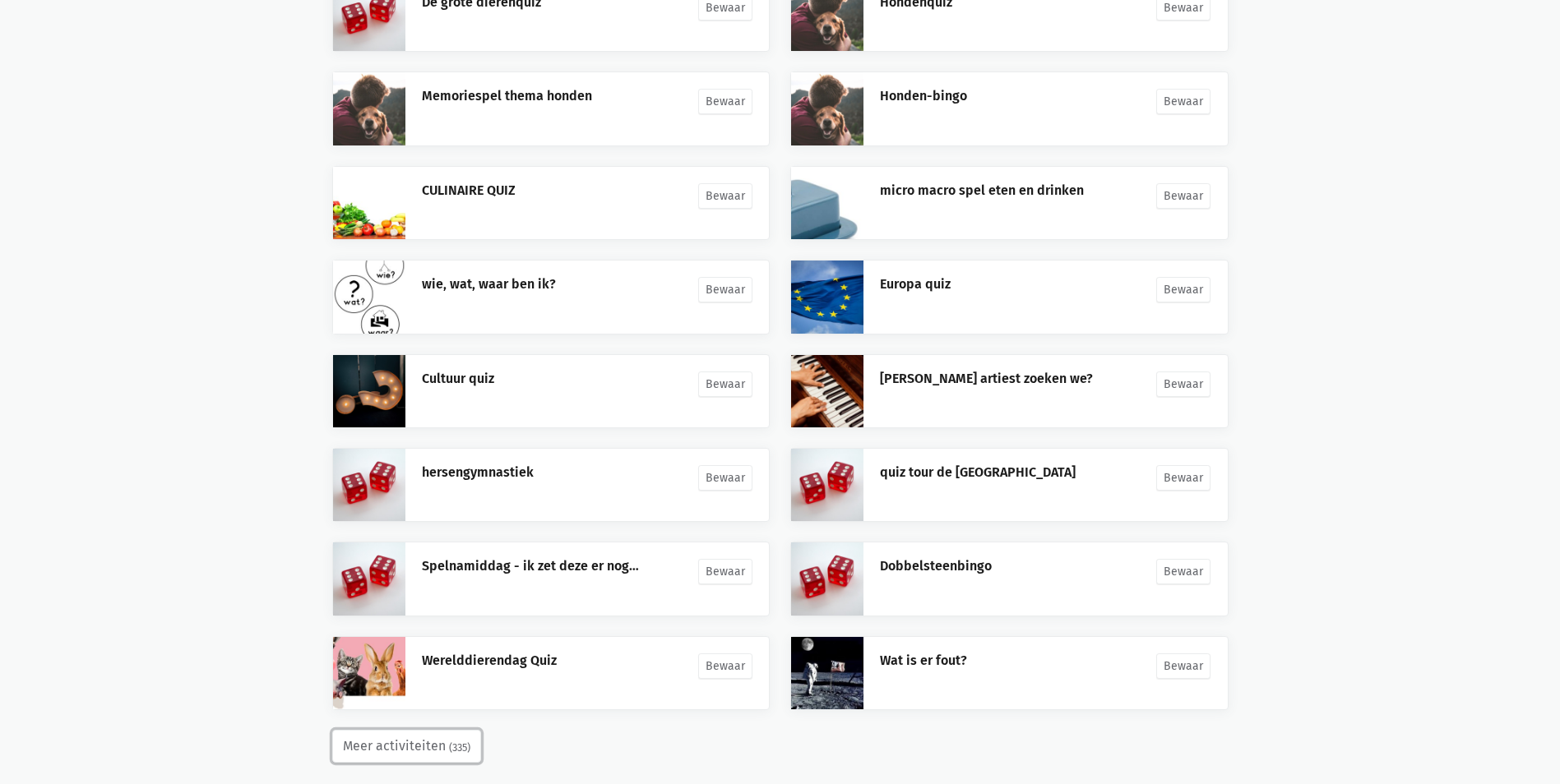
scroll to position [477, 0]
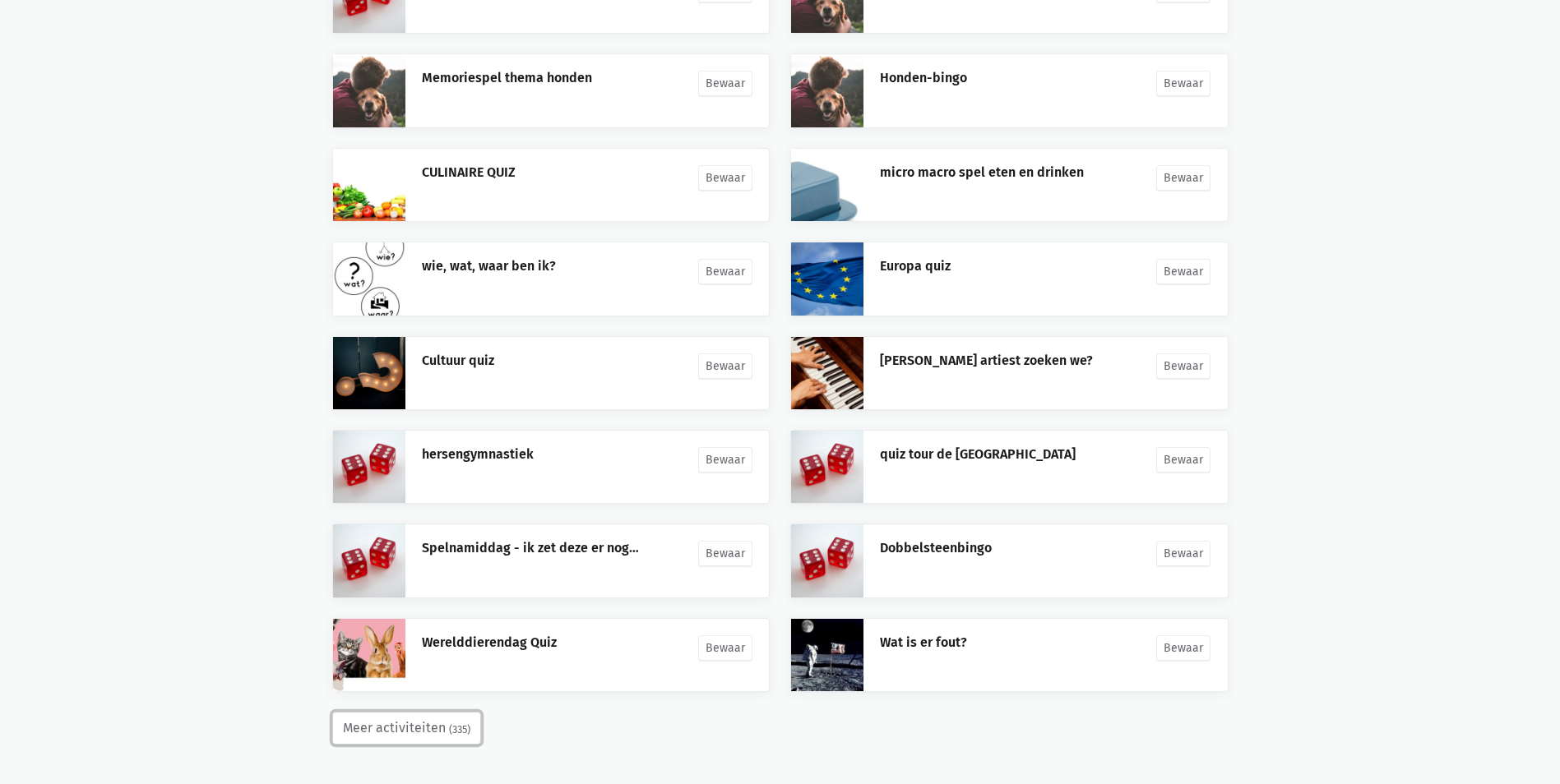
click at [420, 730] on button "Meer activiteiten (335)" at bounding box center [407, 728] width 149 height 33
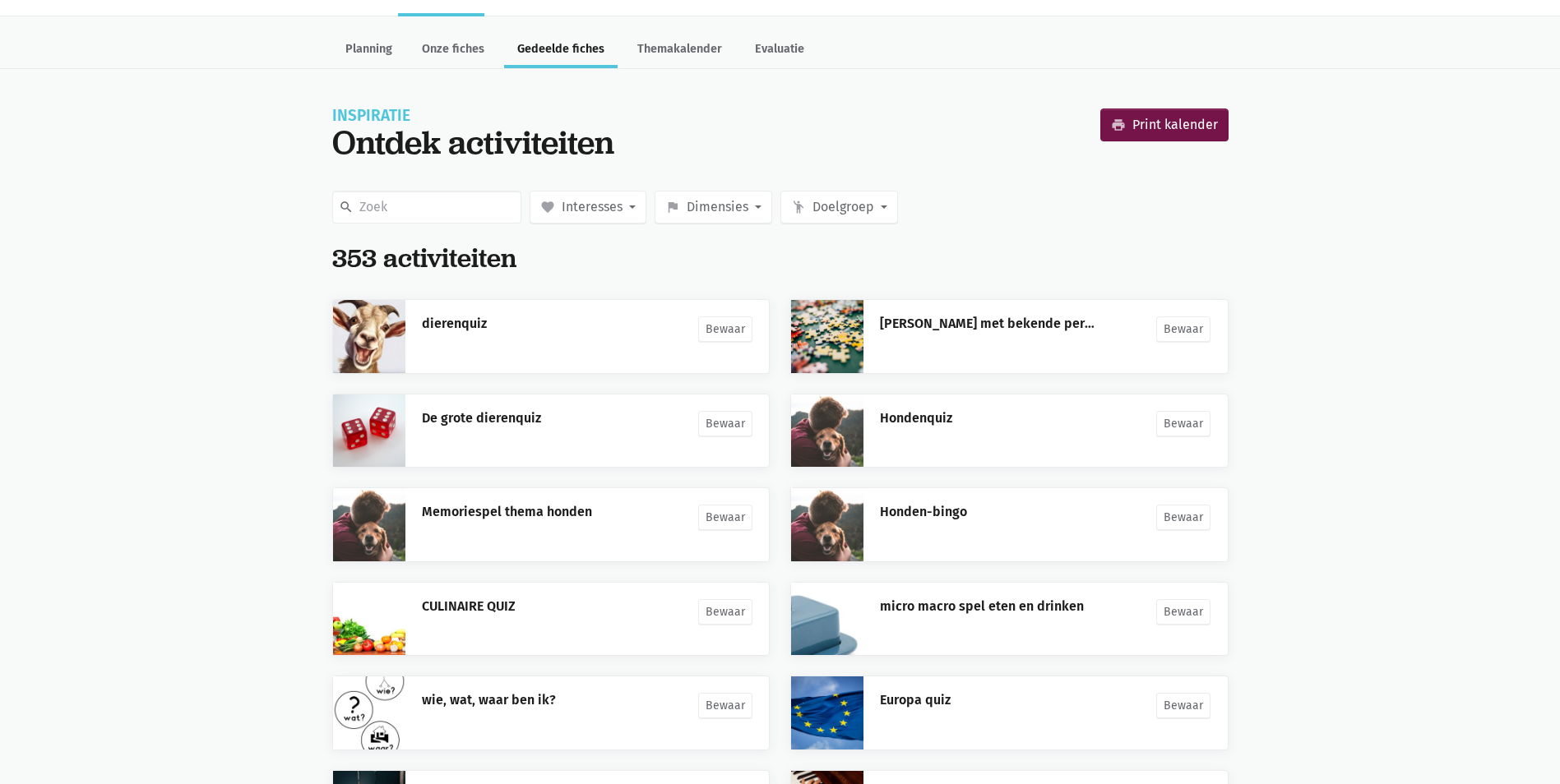
scroll to position [0, 0]
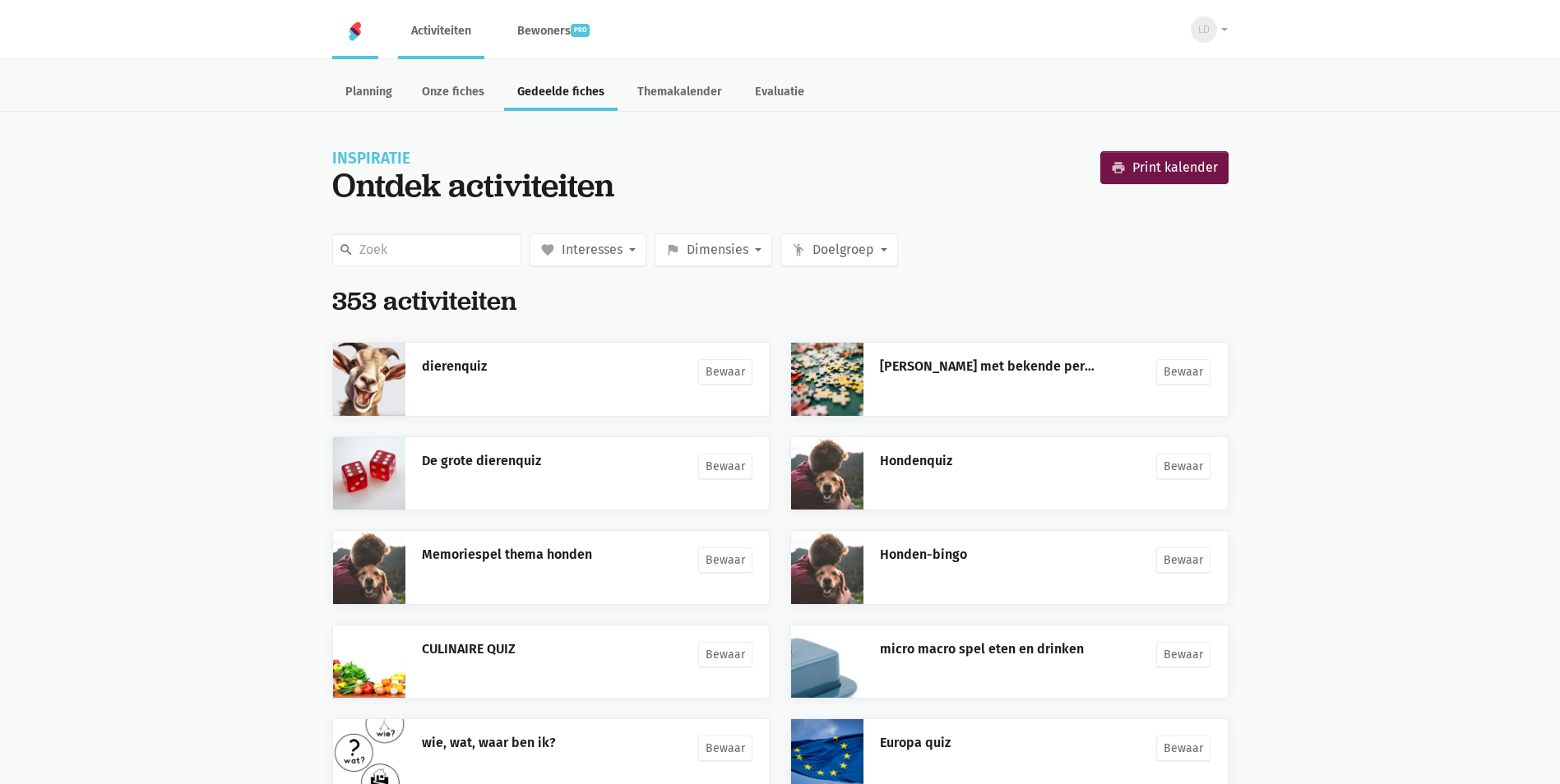
click at [356, 27] on img at bounding box center [355, 30] width 20 height 20
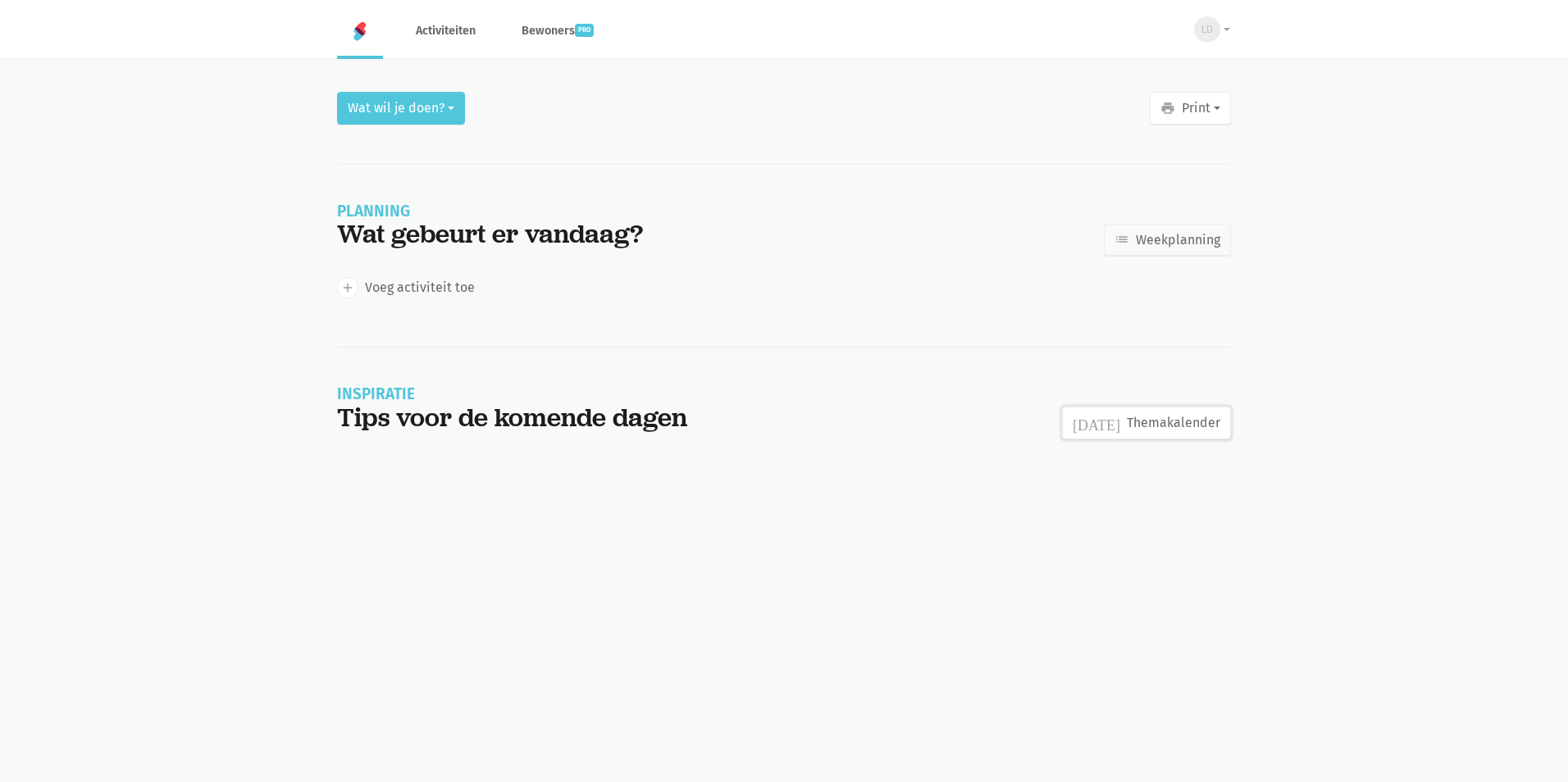
click at [1154, 429] on link "[DATE] Themakalender" at bounding box center [1147, 423] width 169 height 33
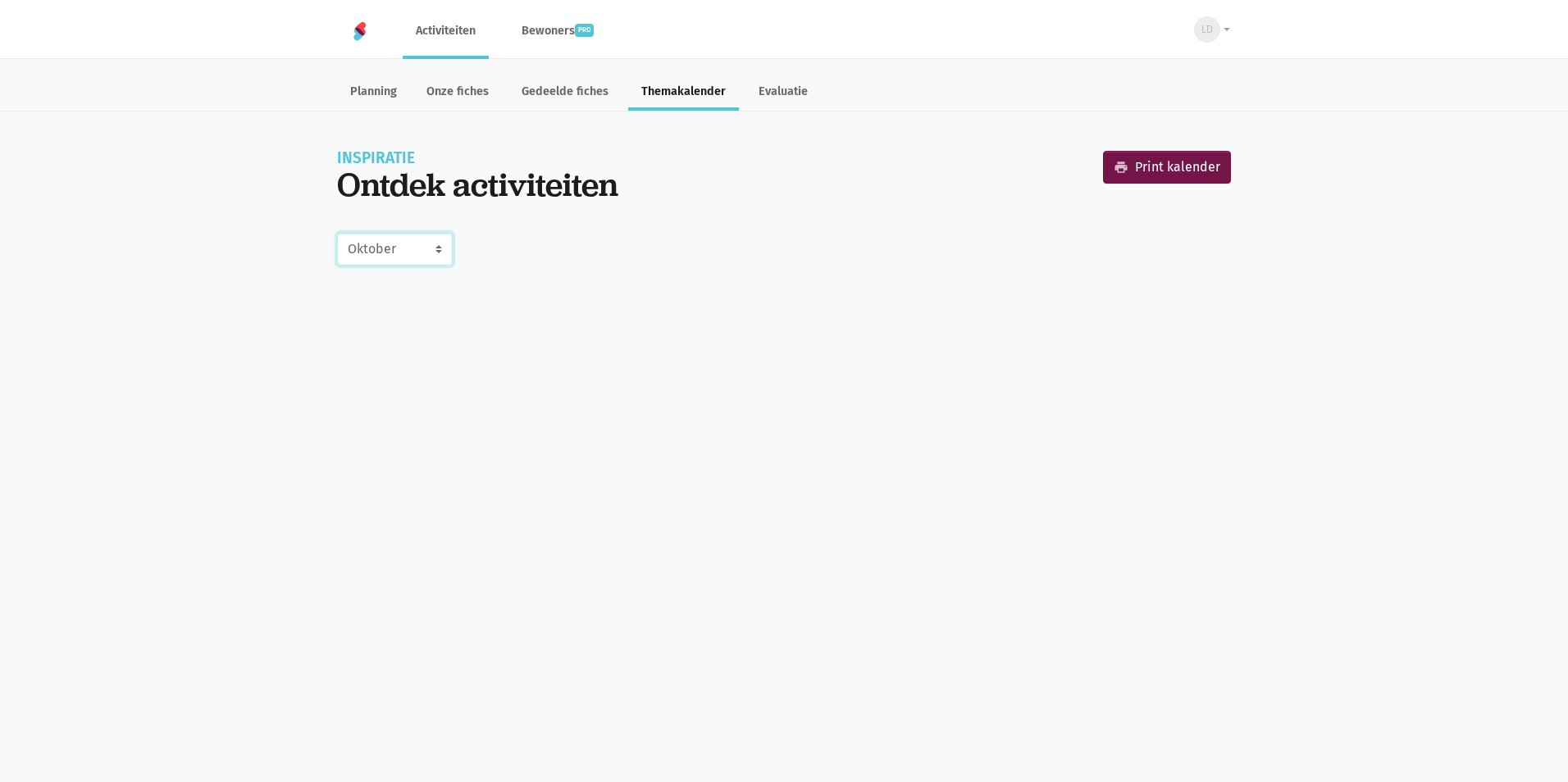
click at [440, 253] on select "[PERSON_NAME] September Oktober November December [DATE] [DATE] [DATE] [DATE] […" at bounding box center [395, 249] width 116 height 33
select select "11-2025"
click at [337, 233] on select "Juli Augustus September Oktober November December Januari 2026 Februari 2026 Ma…" at bounding box center [395, 249] width 116 height 33
click at [635, 188] on div "Inspiratie Ontdek activiteiten print Print kalender" at bounding box center [784, 181] width 894 height 59
click at [636, 188] on div "Inspiratie Ontdek activiteiten print Print kalender" at bounding box center [784, 181] width 894 height 59
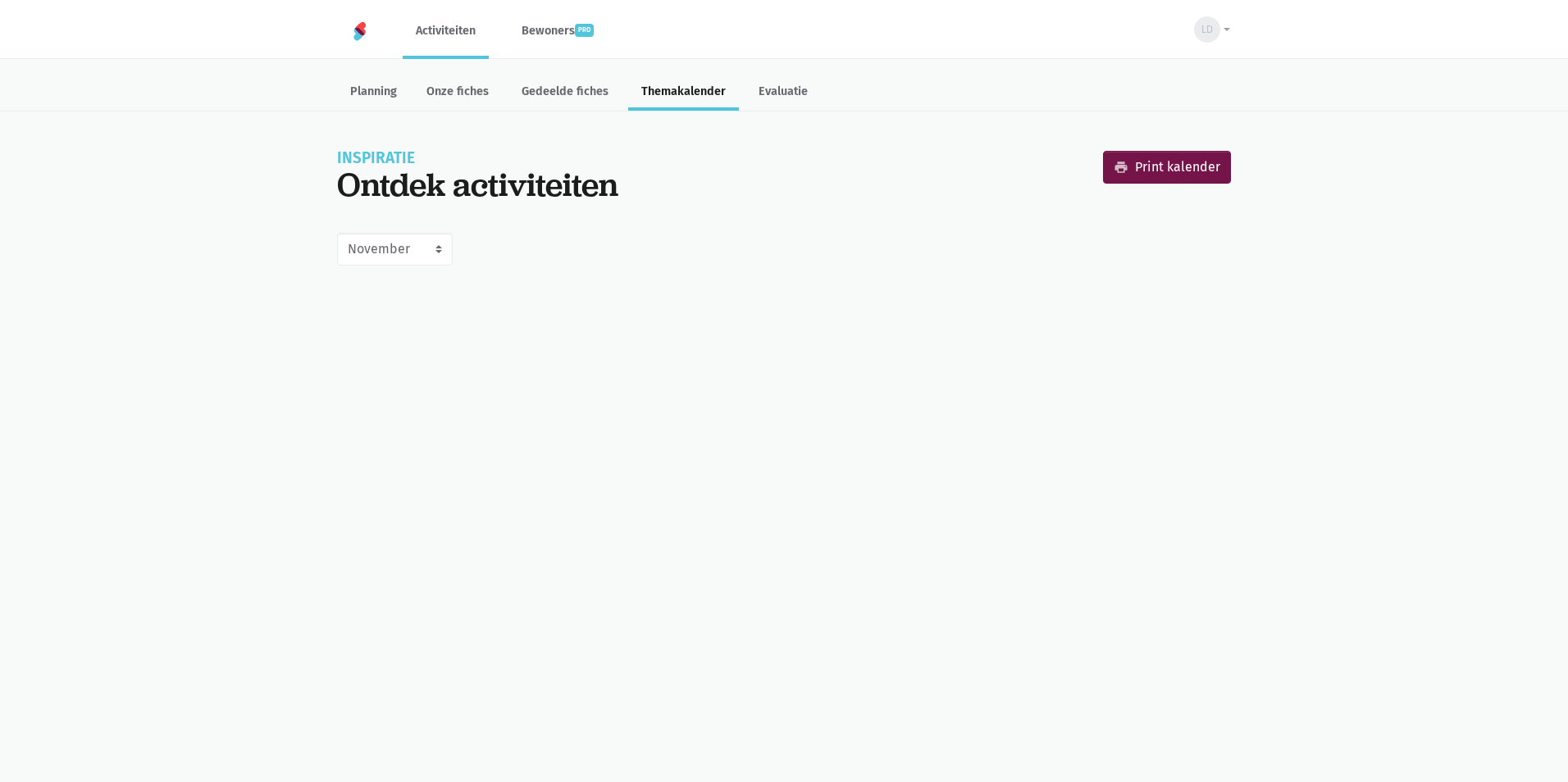
click at [636, 188] on div "Inspiratie Ontdek activiteiten print Print kalender" at bounding box center [784, 181] width 894 height 59
click at [851, 249] on div "Juli Augustus September Oktober November December Januari 2026 Februari 2026 Ma…" at bounding box center [783, 249] width 902 height 39
click at [676, 278] on html "notification_important Opgepast Je gebruikt een verouderde internet browser waa…" at bounding box center [784, 144] width 1568 height 289
